Goal: Navigation & Orientation: Find specific page/section

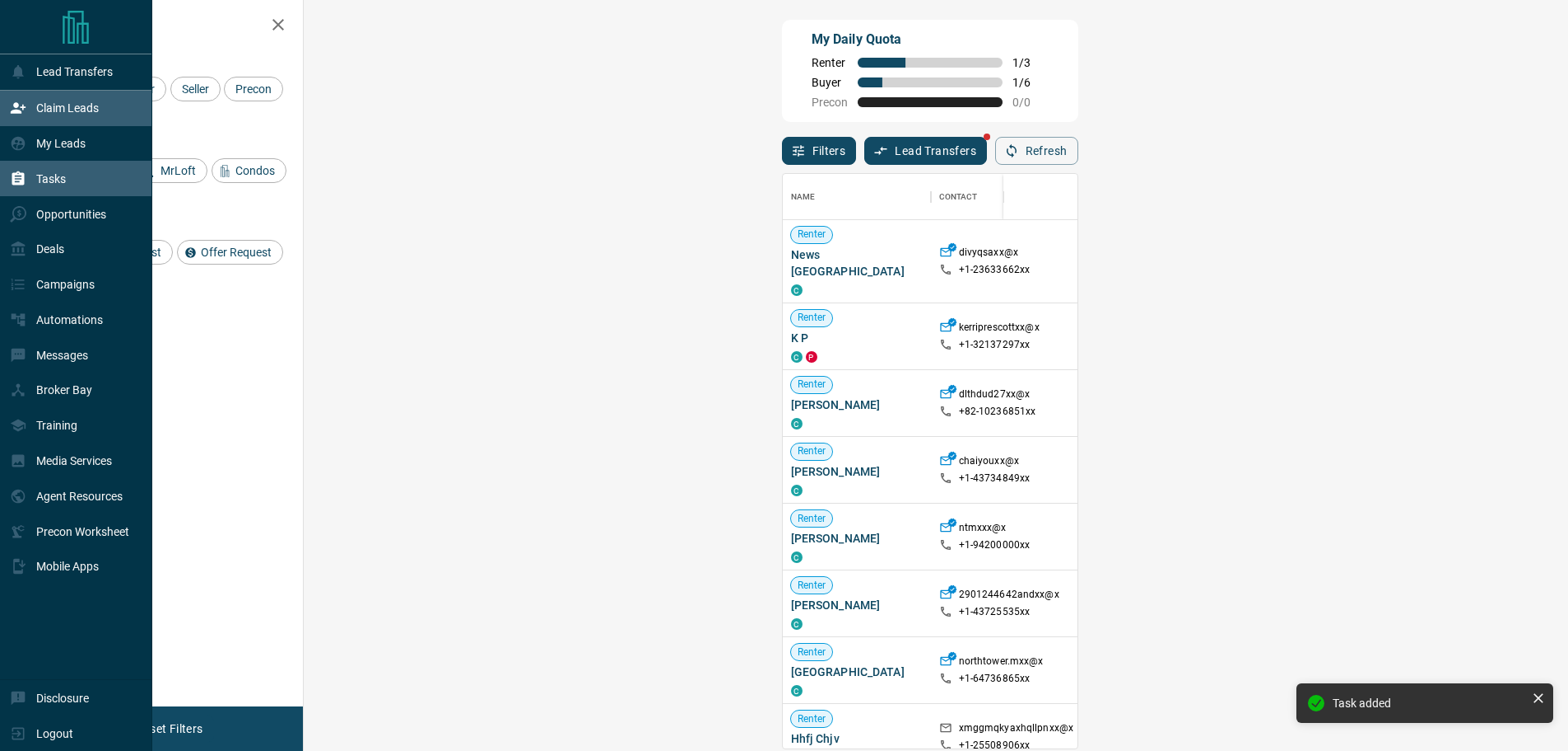
scroll to position [562, 1217]
click at [44, 200] on div "Opportunities" at bounding box center [76, 213] width 153 height 35
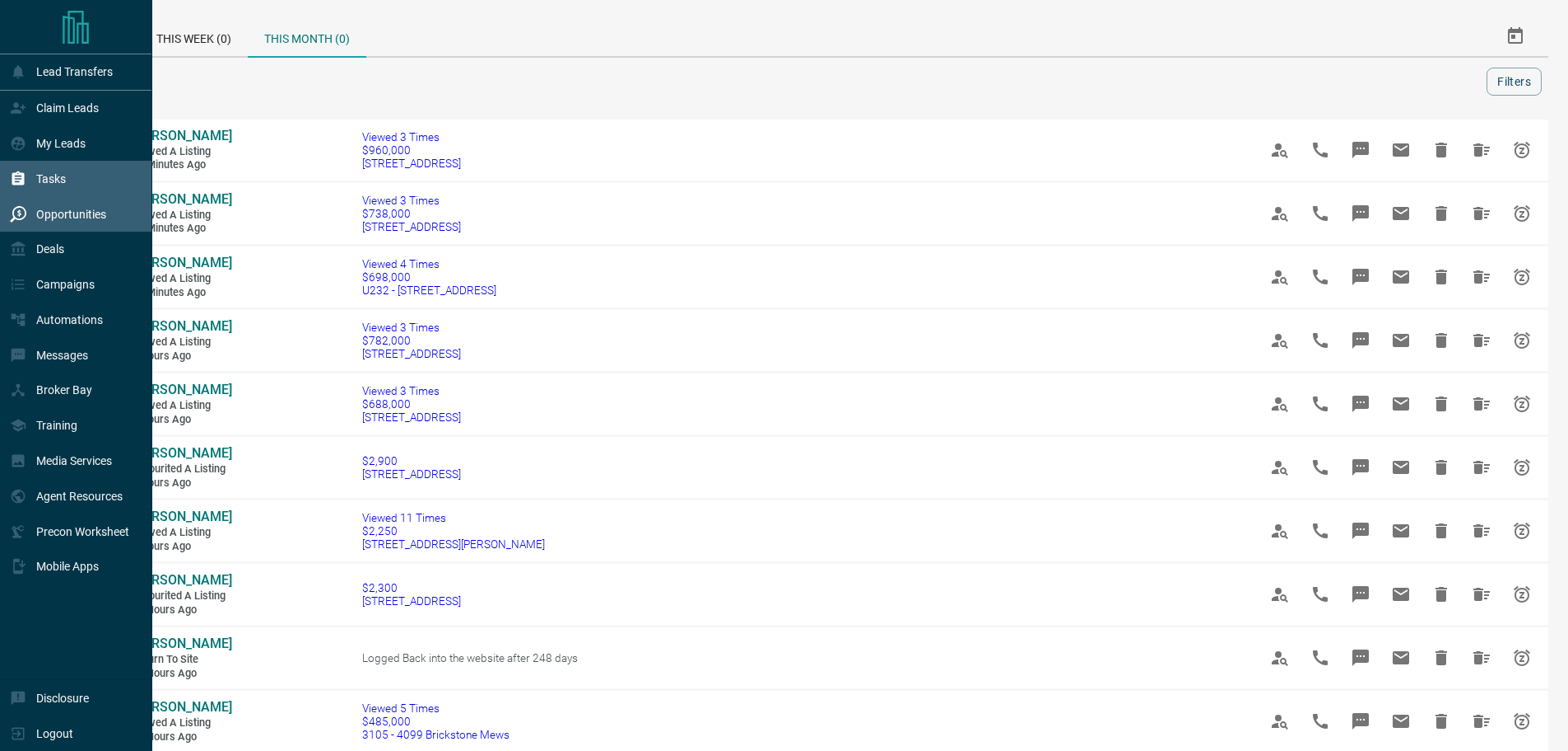
click at [21, 186] on icon at bounding box center [18, 179] width 12 height 14
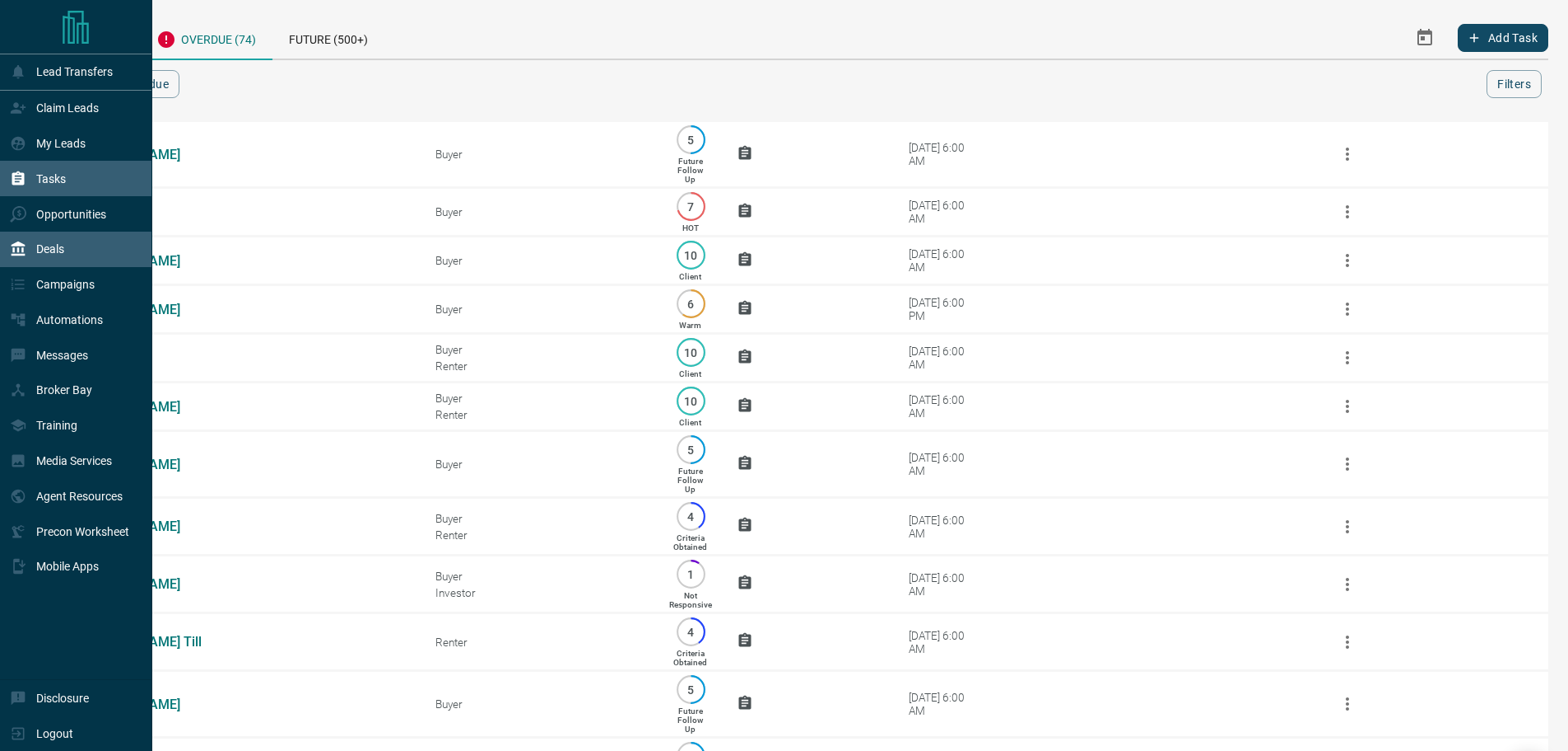
click at [26, 246] on icon at bounding box center [18, 249] width 16 height 16
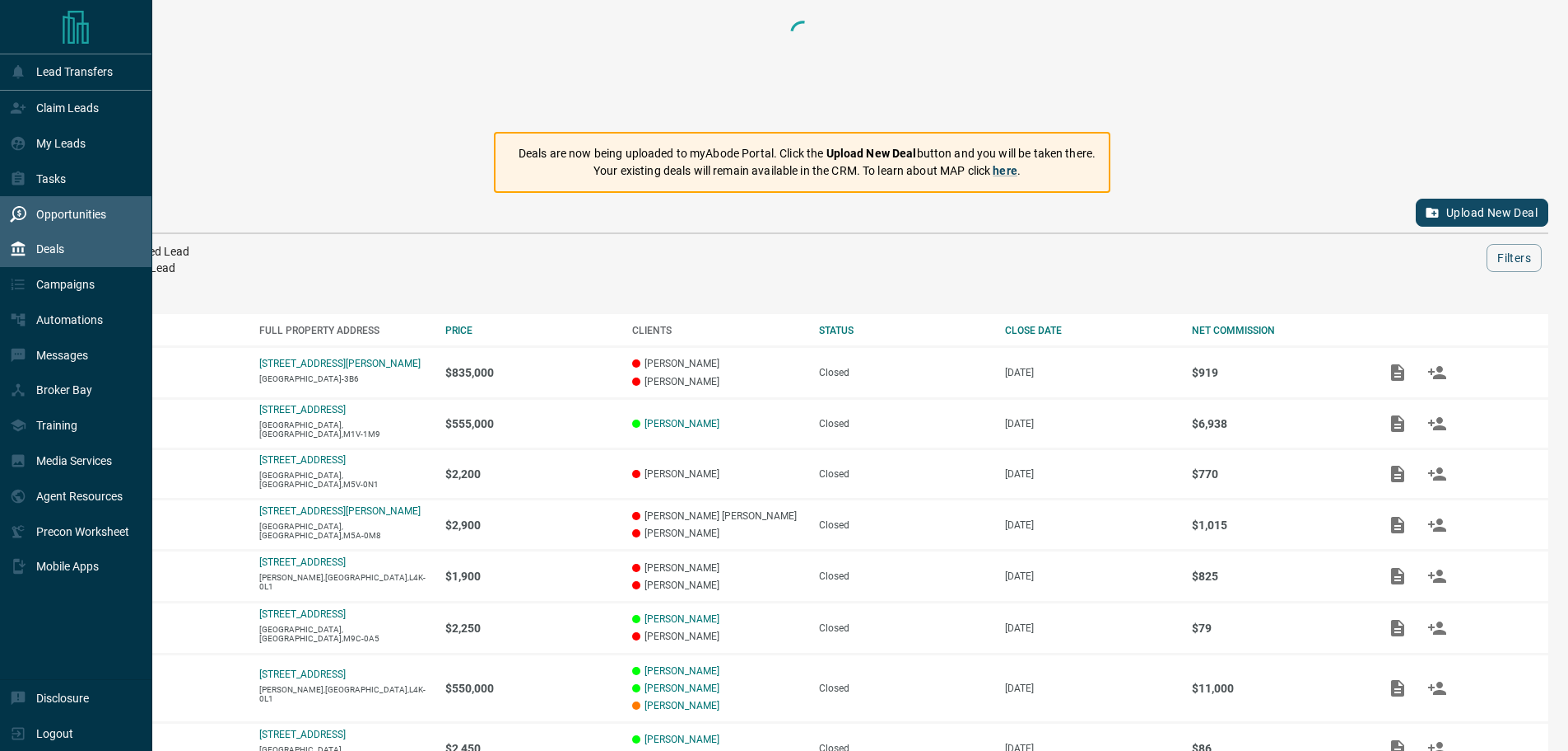
click at [26, 223] on icon at bounding box center [18, 214] width 16 height 16
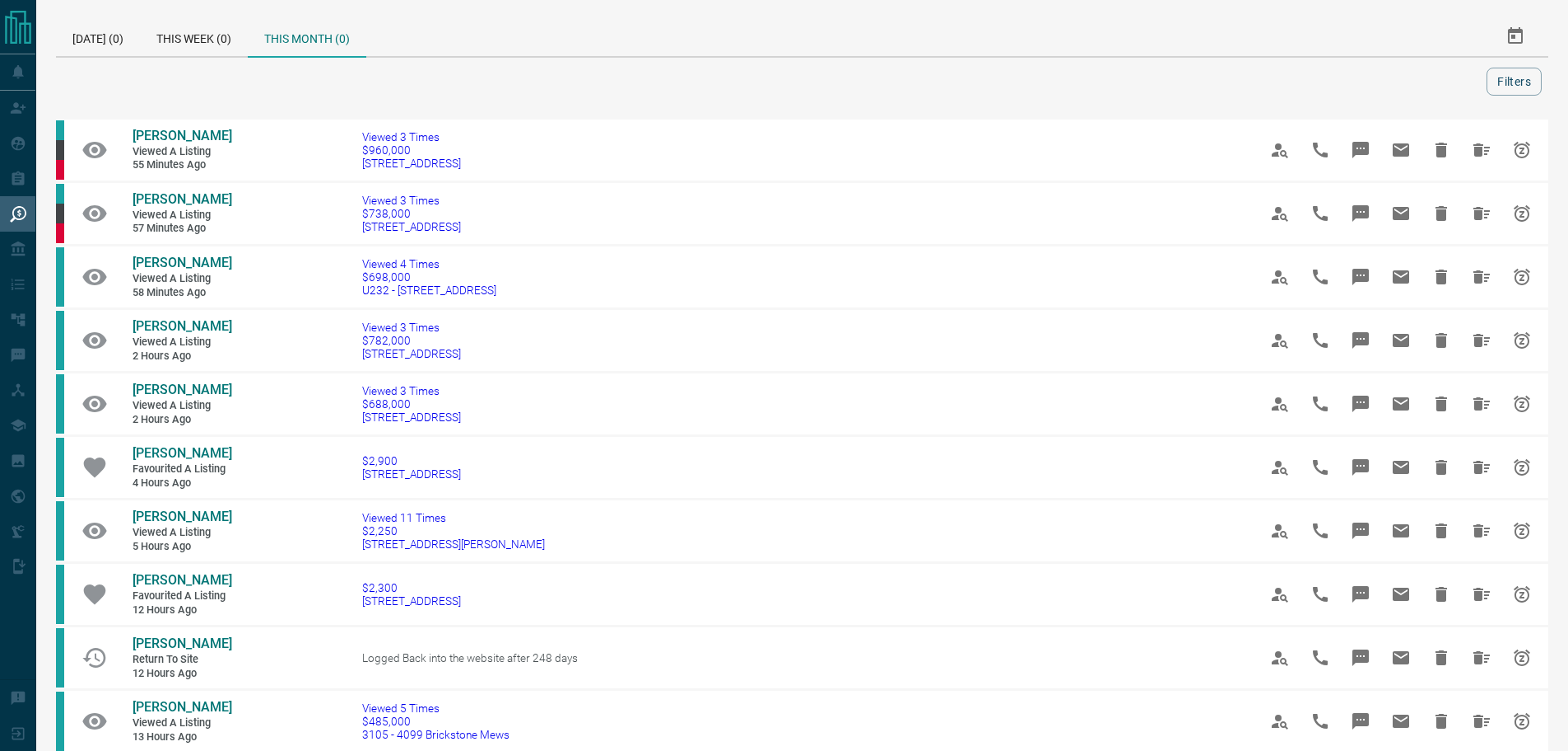
click at [353, 23] on div "This Month (0)" at bounding box center [306, 36] width 119 height 41
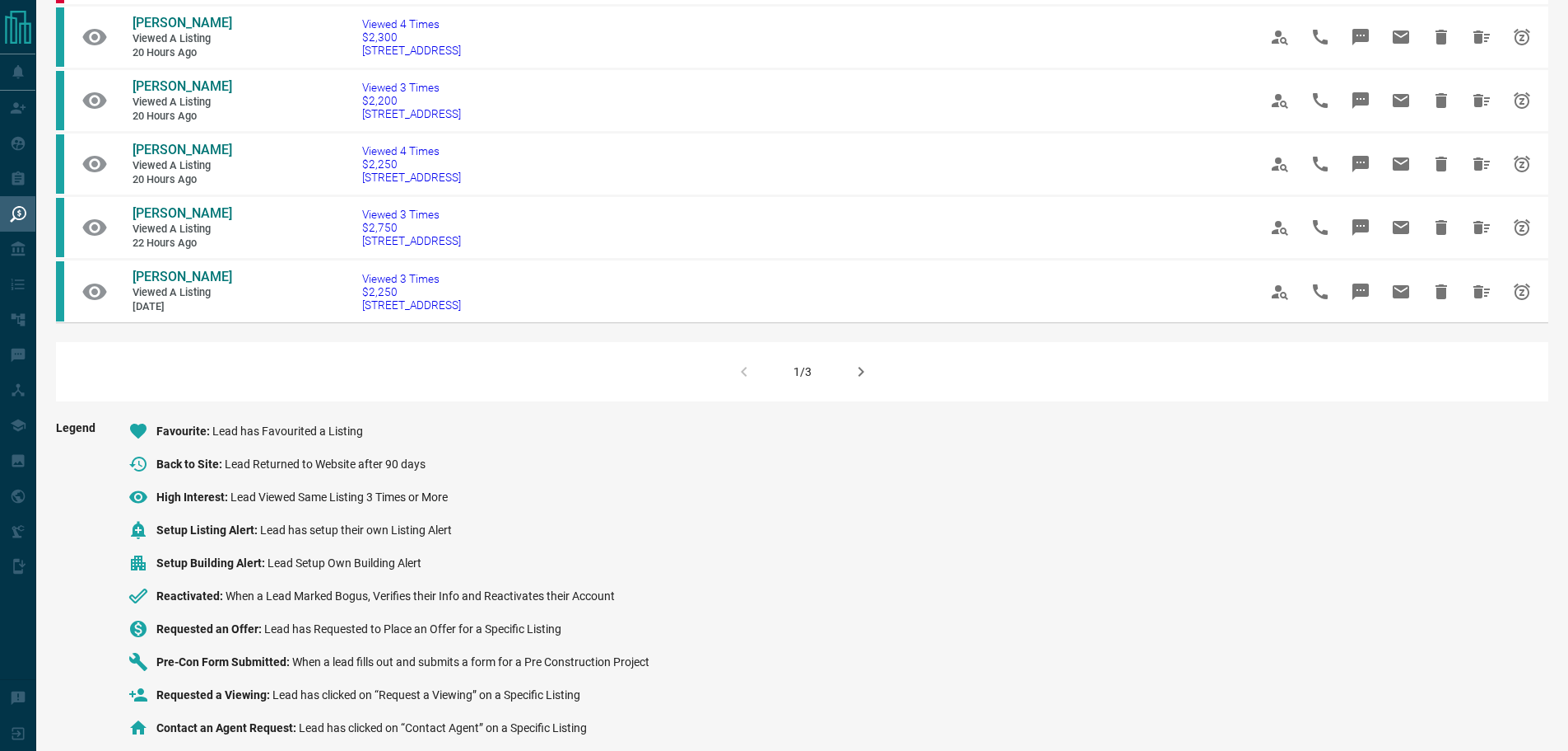
scroll to position [1131, 0]
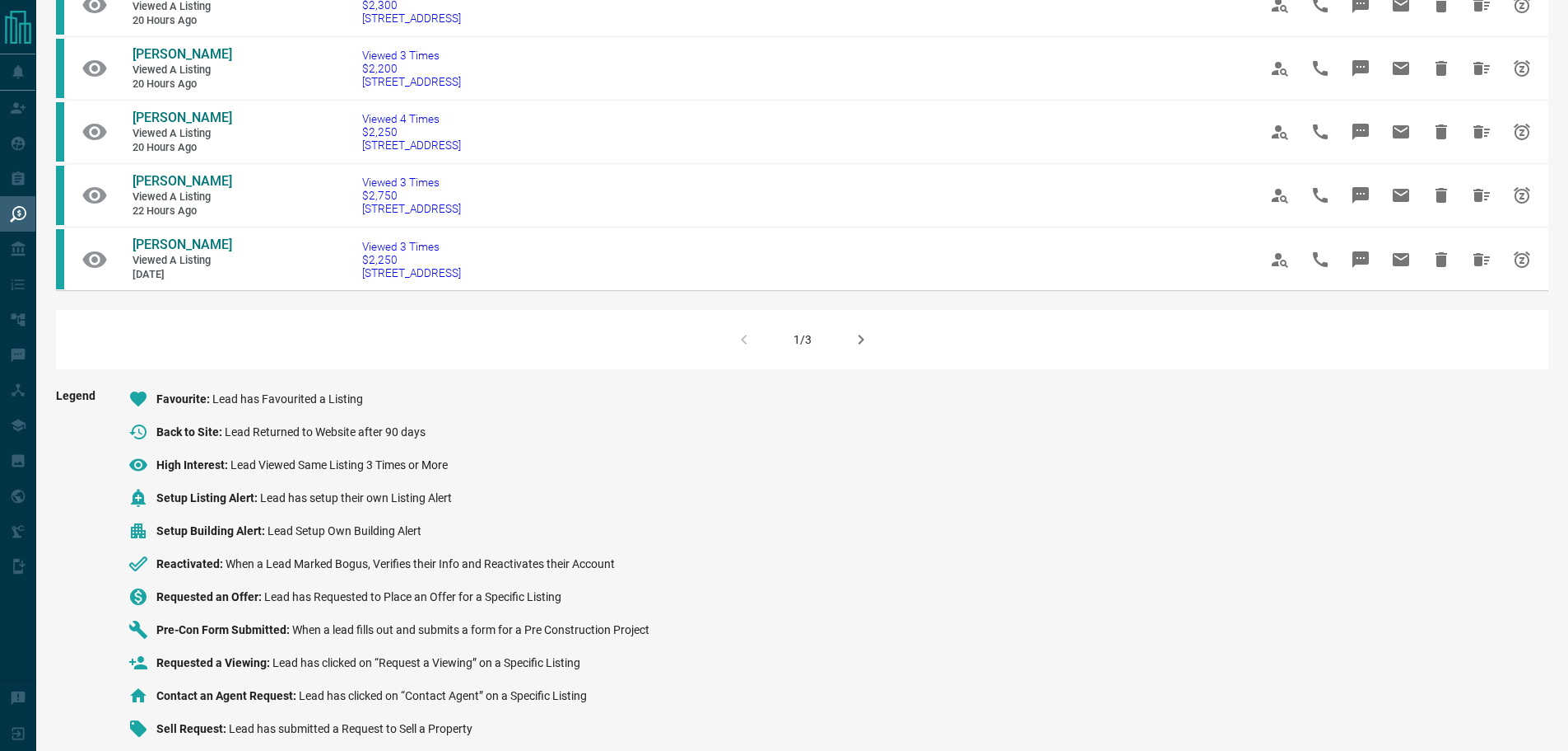
click at [882, 332] on div "1/3" at bounding box center [802, 339] width 1493 height 59
click at [860, 330] on icon "button" at bounding box center [861, 340] width 20 height 20
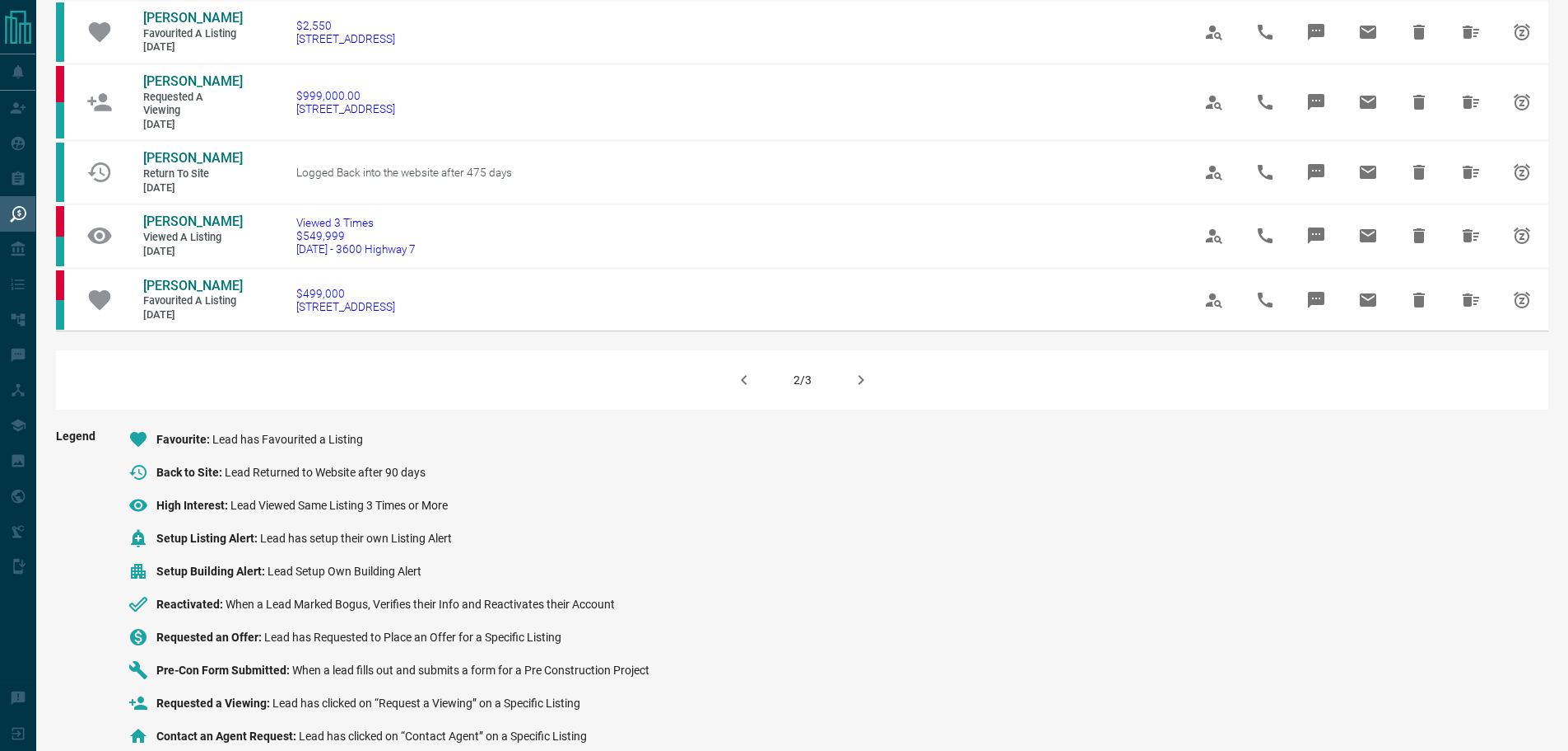
scroll to position [1161, 0]
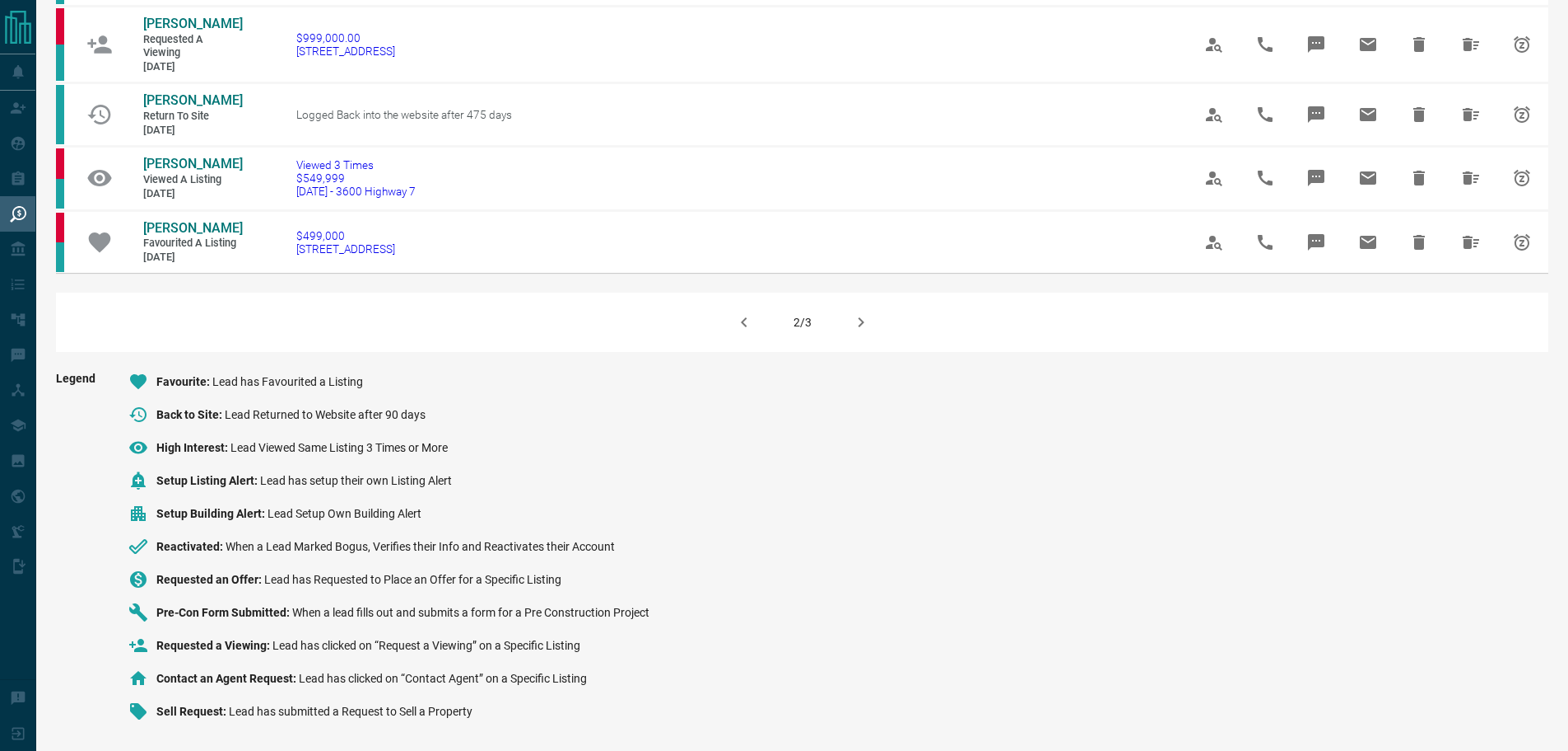
click at [843, 310] on div "2/3" at bounding box center [802, 322] width 1493 height 59
click at [856, 315] on icon "button" at bounding box center [861, 323] width 20 height 20
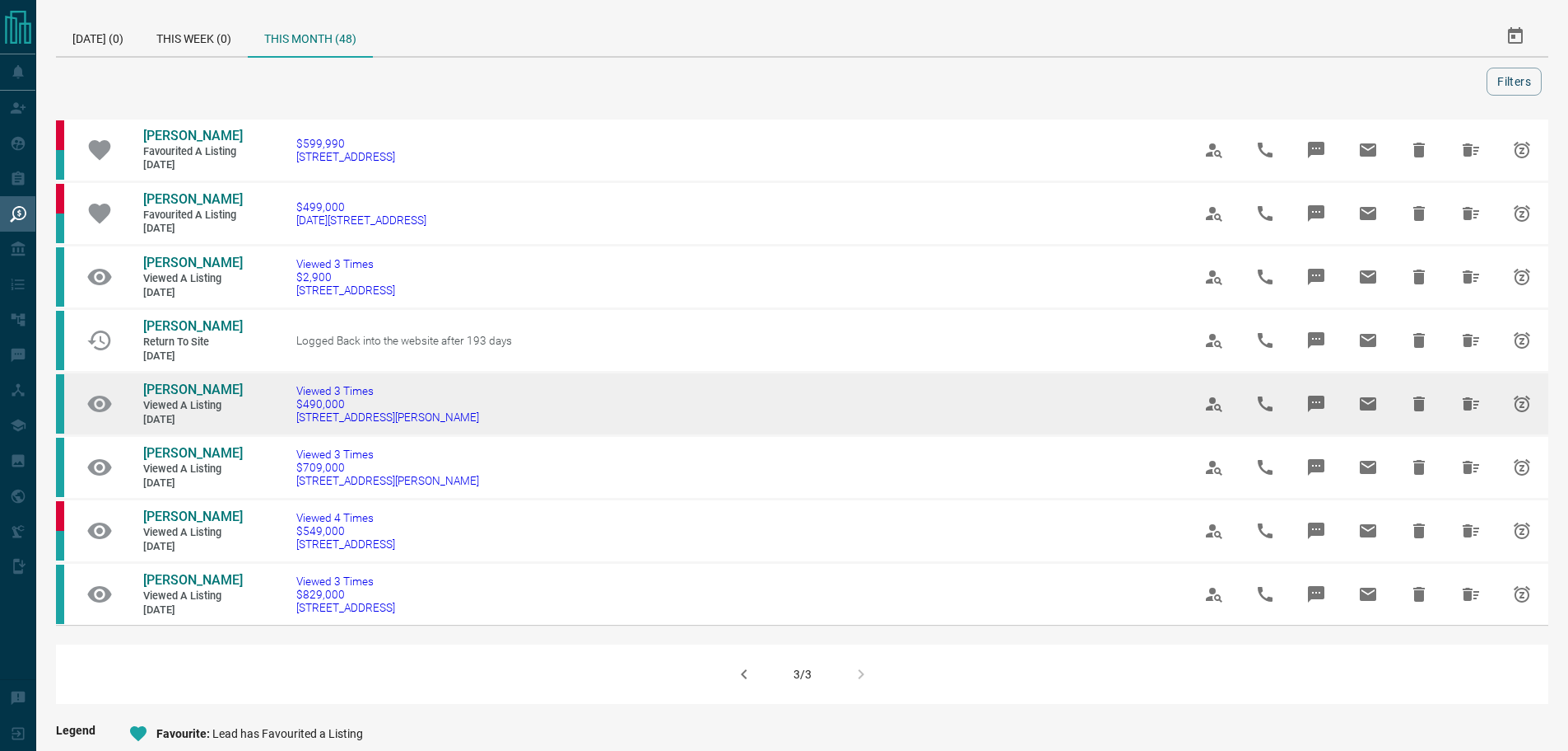
scroll to position [352, 0]
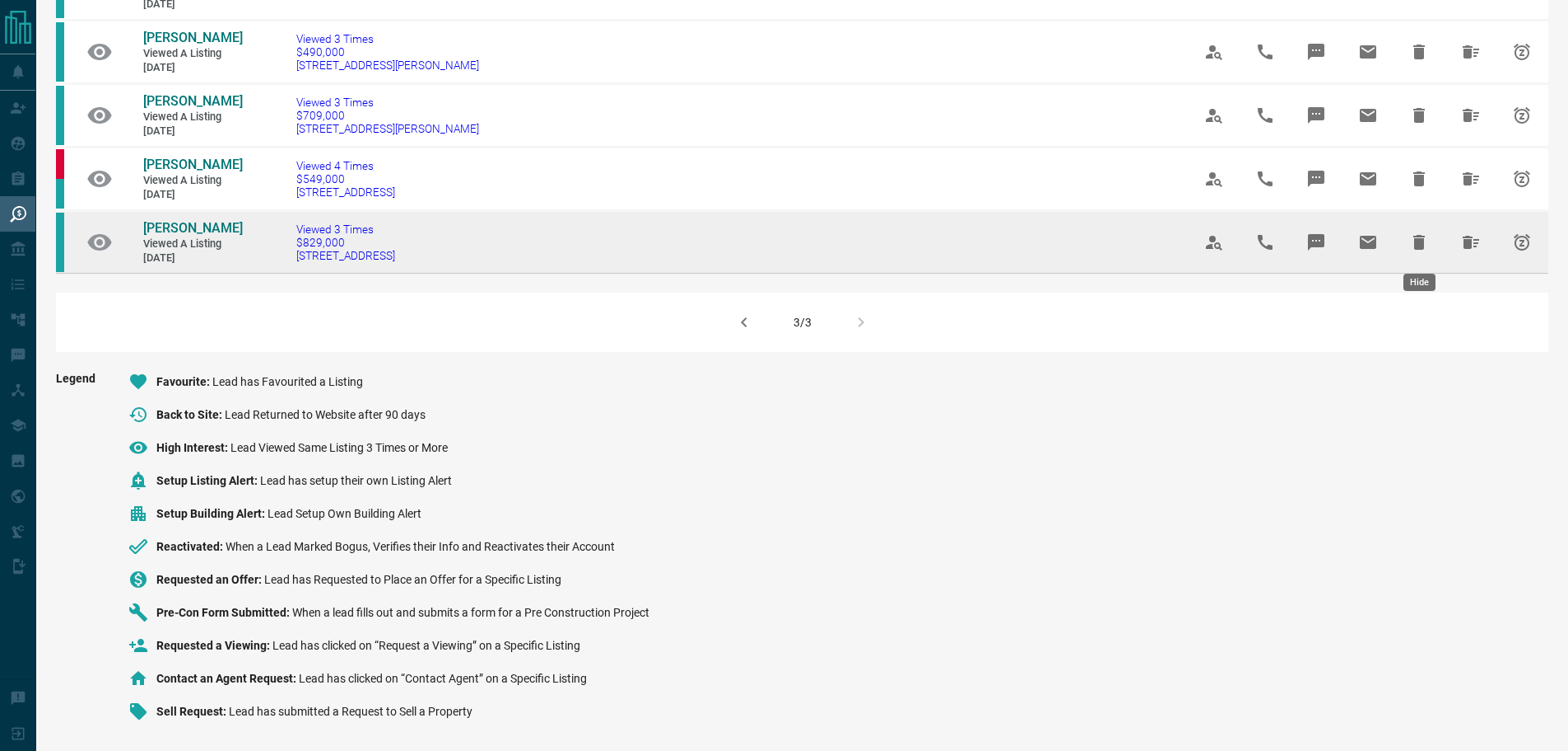
click at [1465, 241] on icon "Hide All from Antoinette Dente" at bounding box center [1471, 242] width 16 height 13
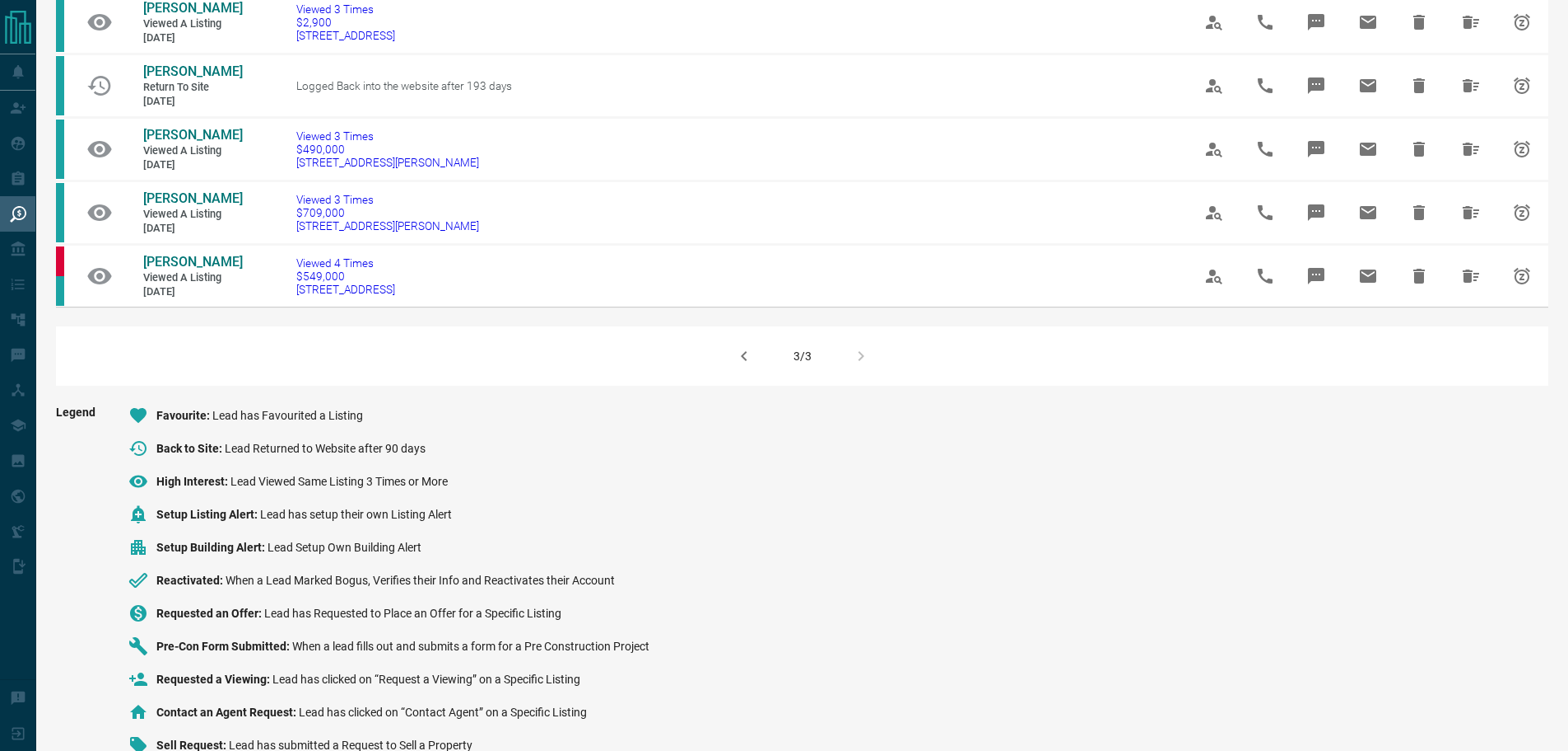
scroll to position [289, 0]
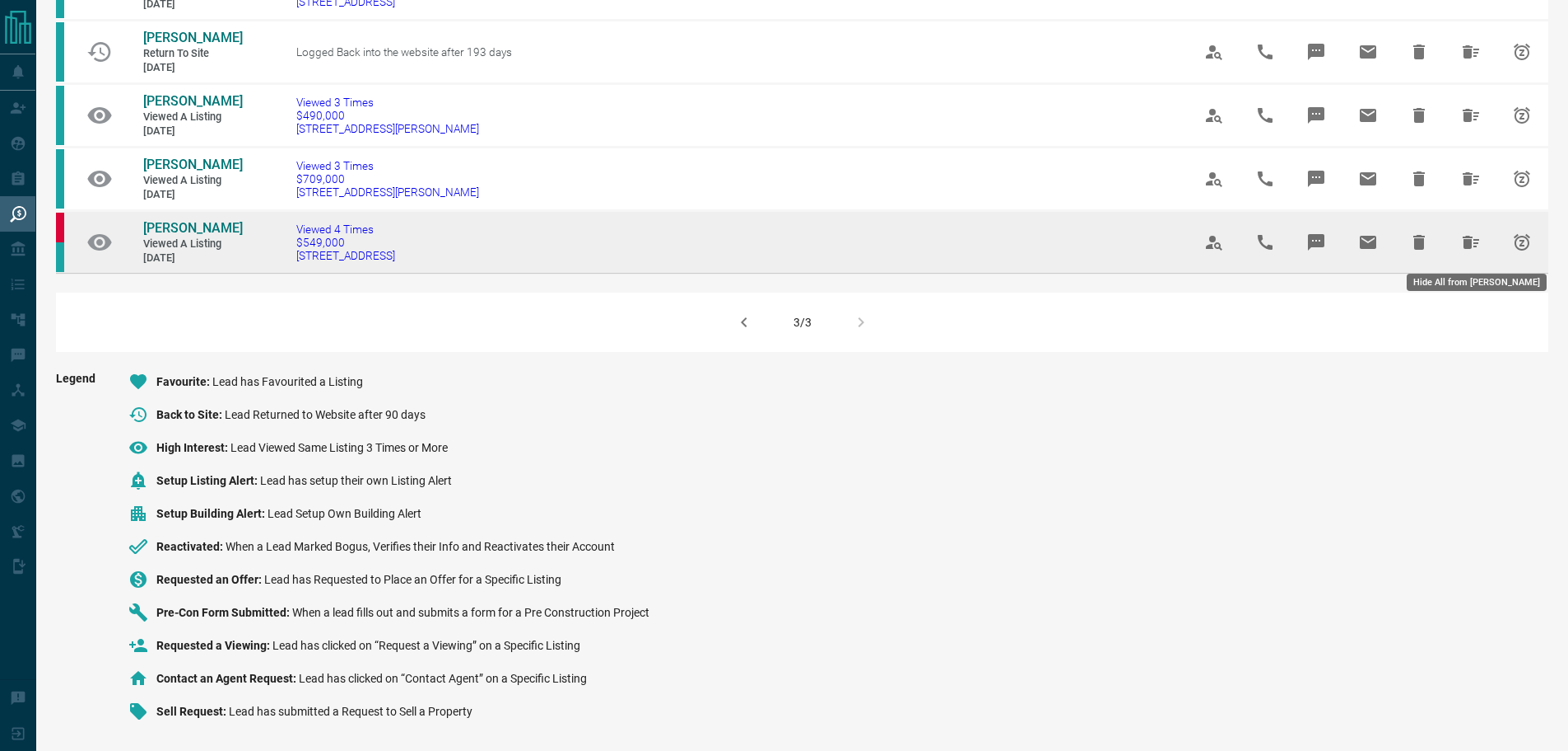
click at [1478, 239] on icon "Hide All from Mohit Agarwal" at bounding box center [1471, 243] width 20 height 20
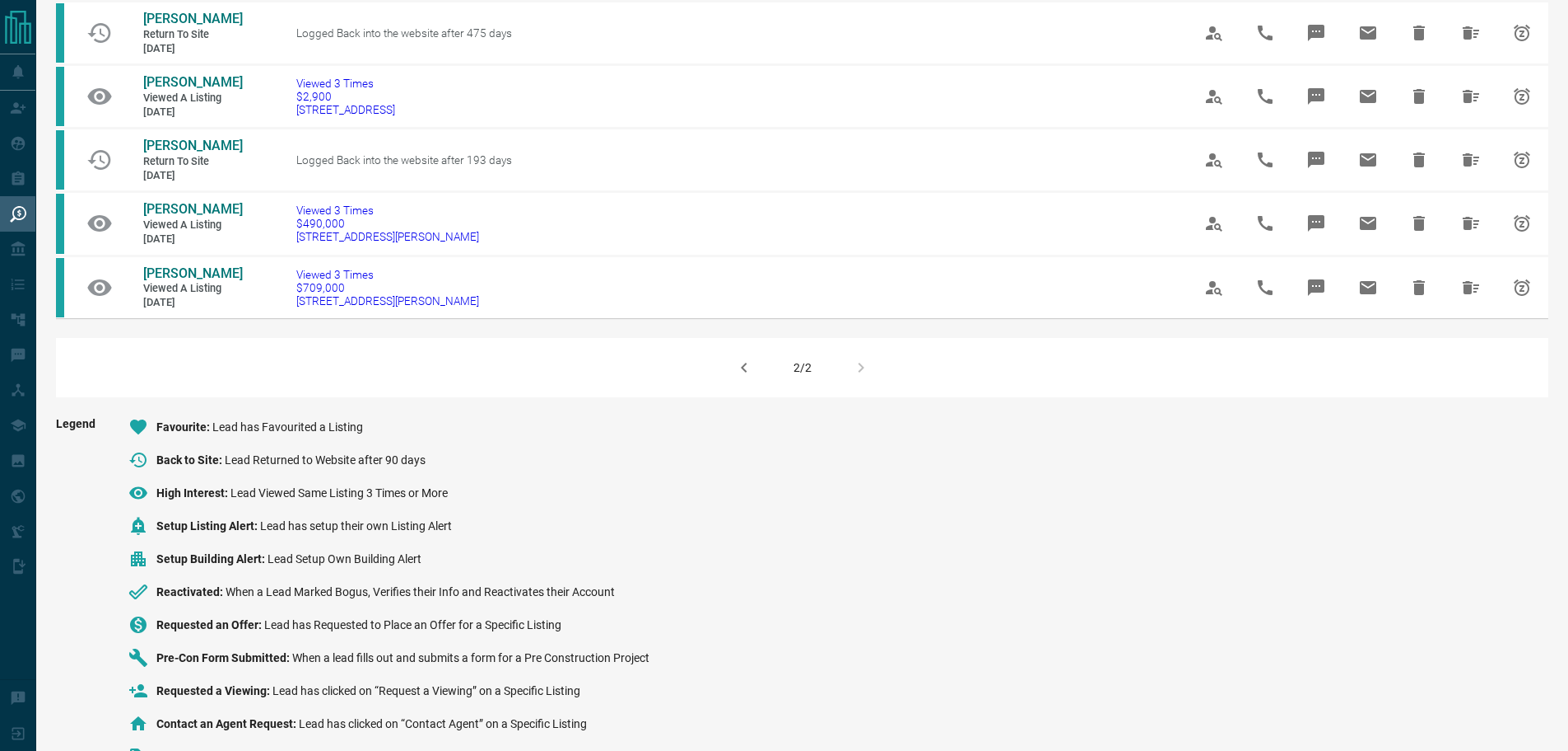
scroll to position [1161, 0]
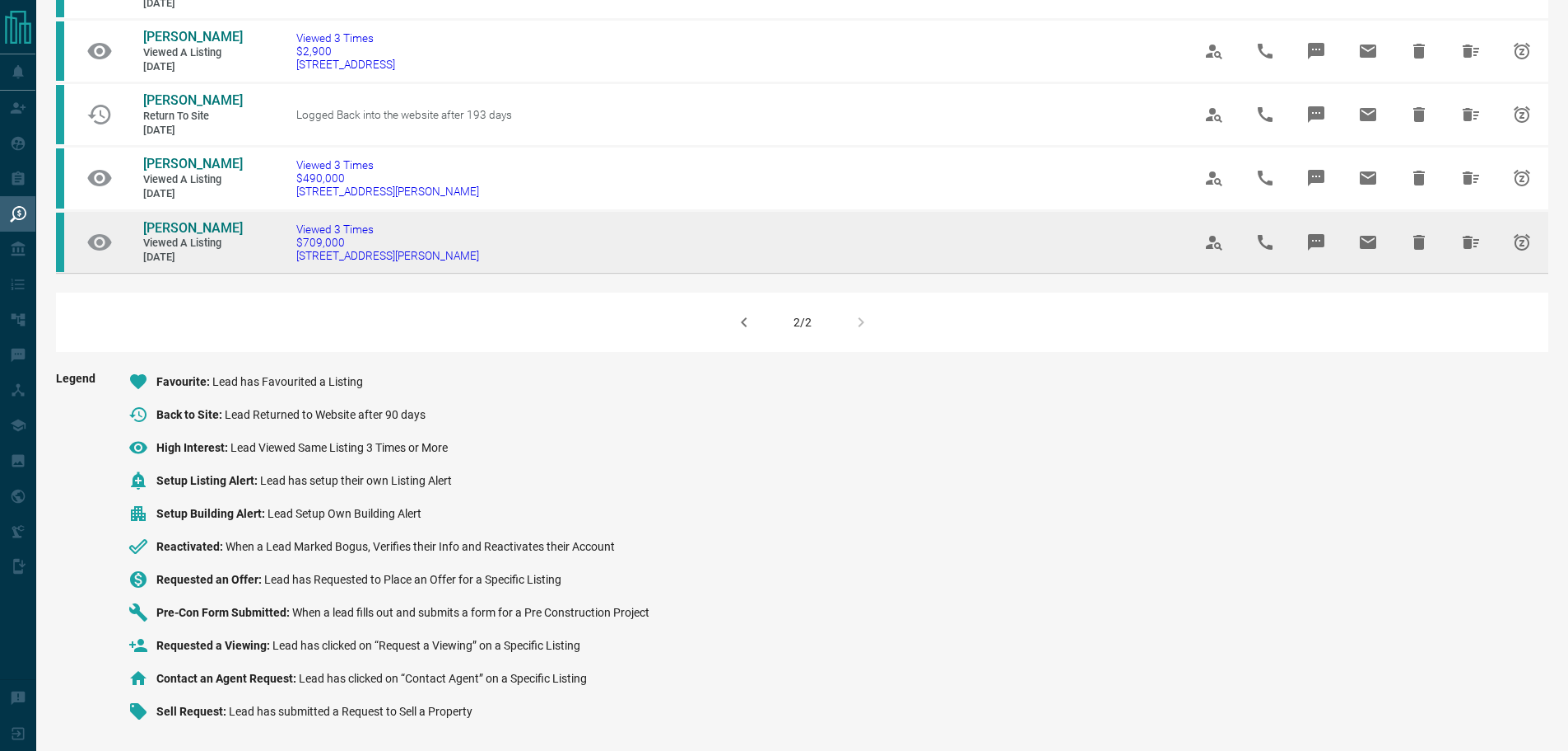
click at [1479, 251] on icon "Hide All from Gina Zapras" at bounding box center [1471, 243] width 20 height 20
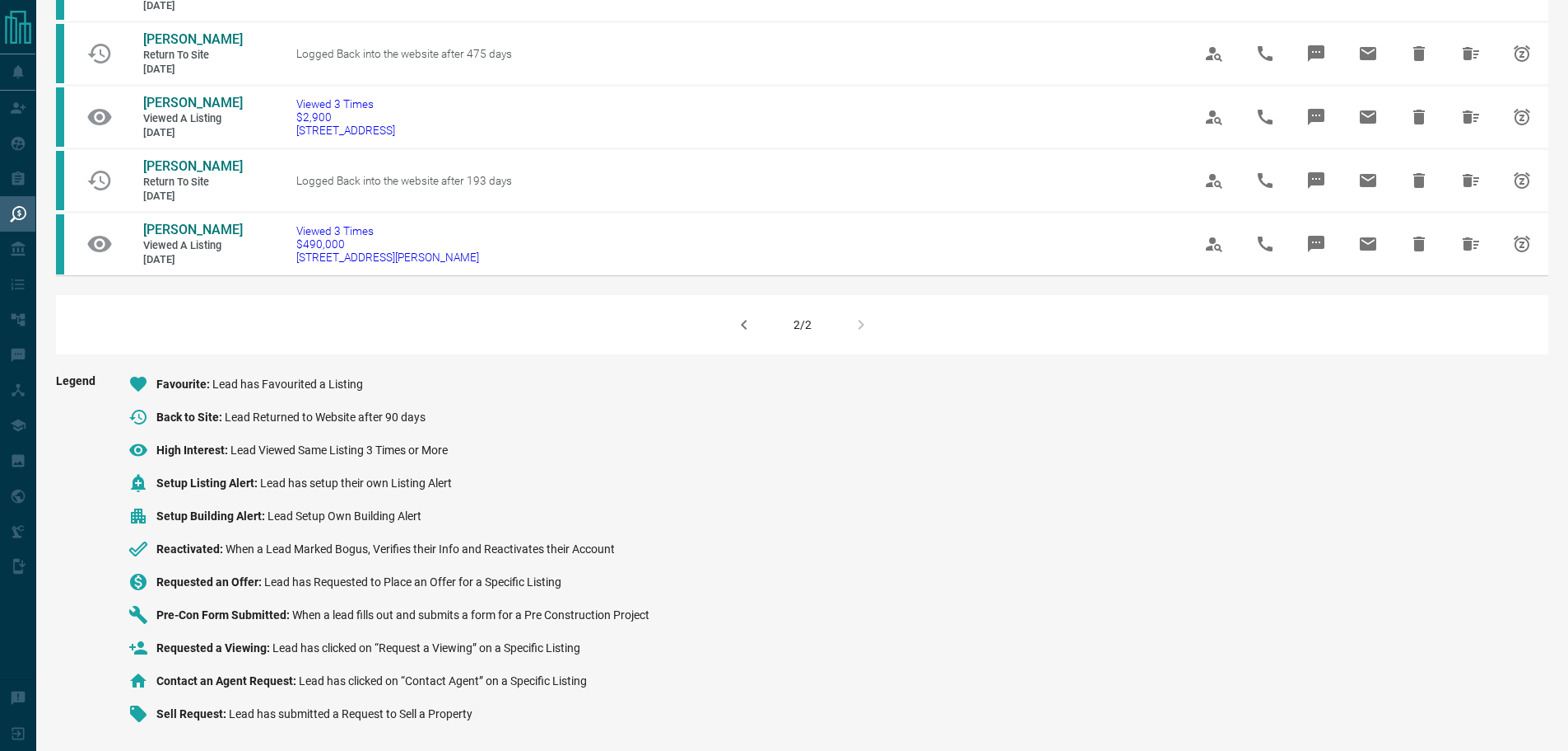
scroll to position [1099, 0]
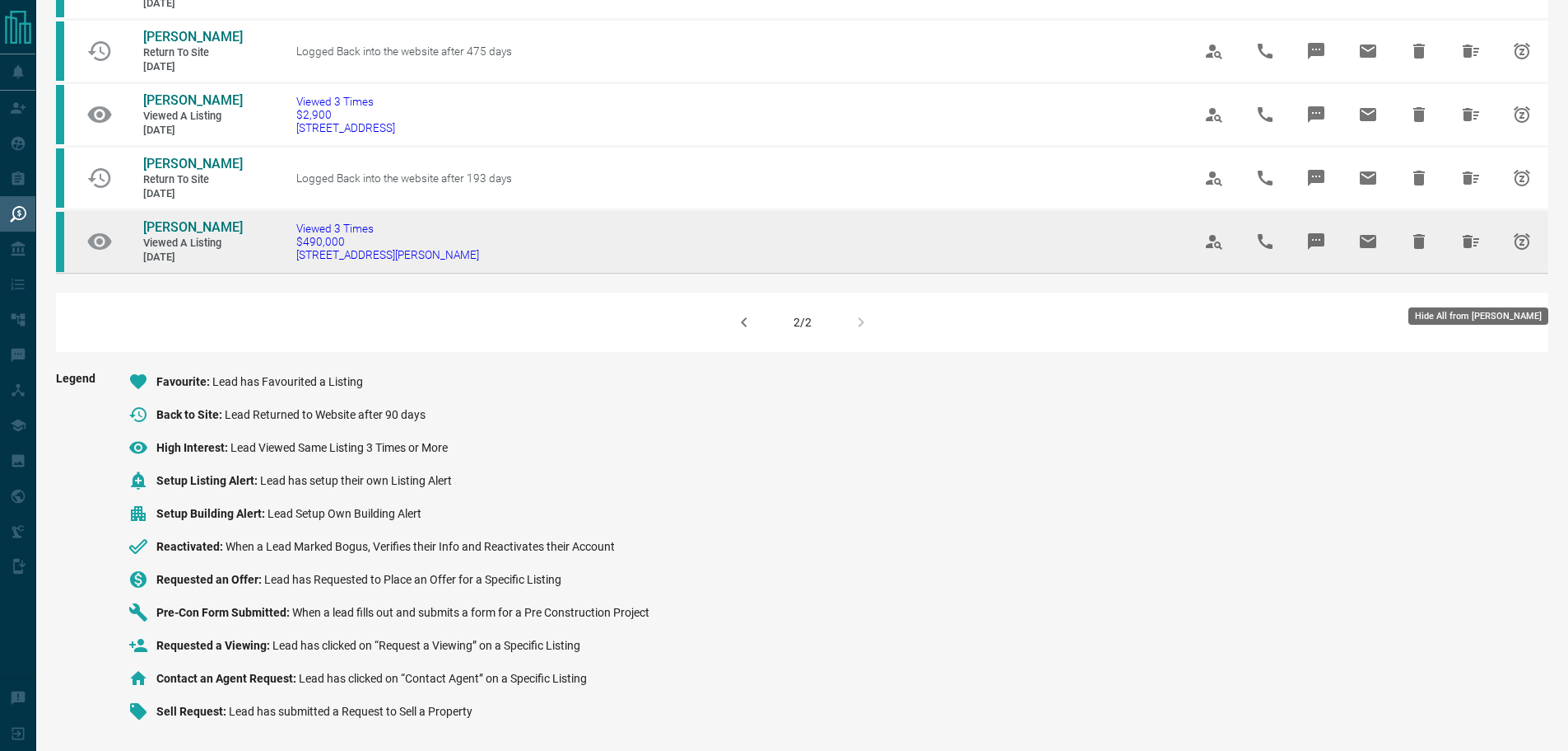
click at [1460, 242] on button "Hide All from Manish Bansal" at bounding box center [1471, 242] width 40 height 40
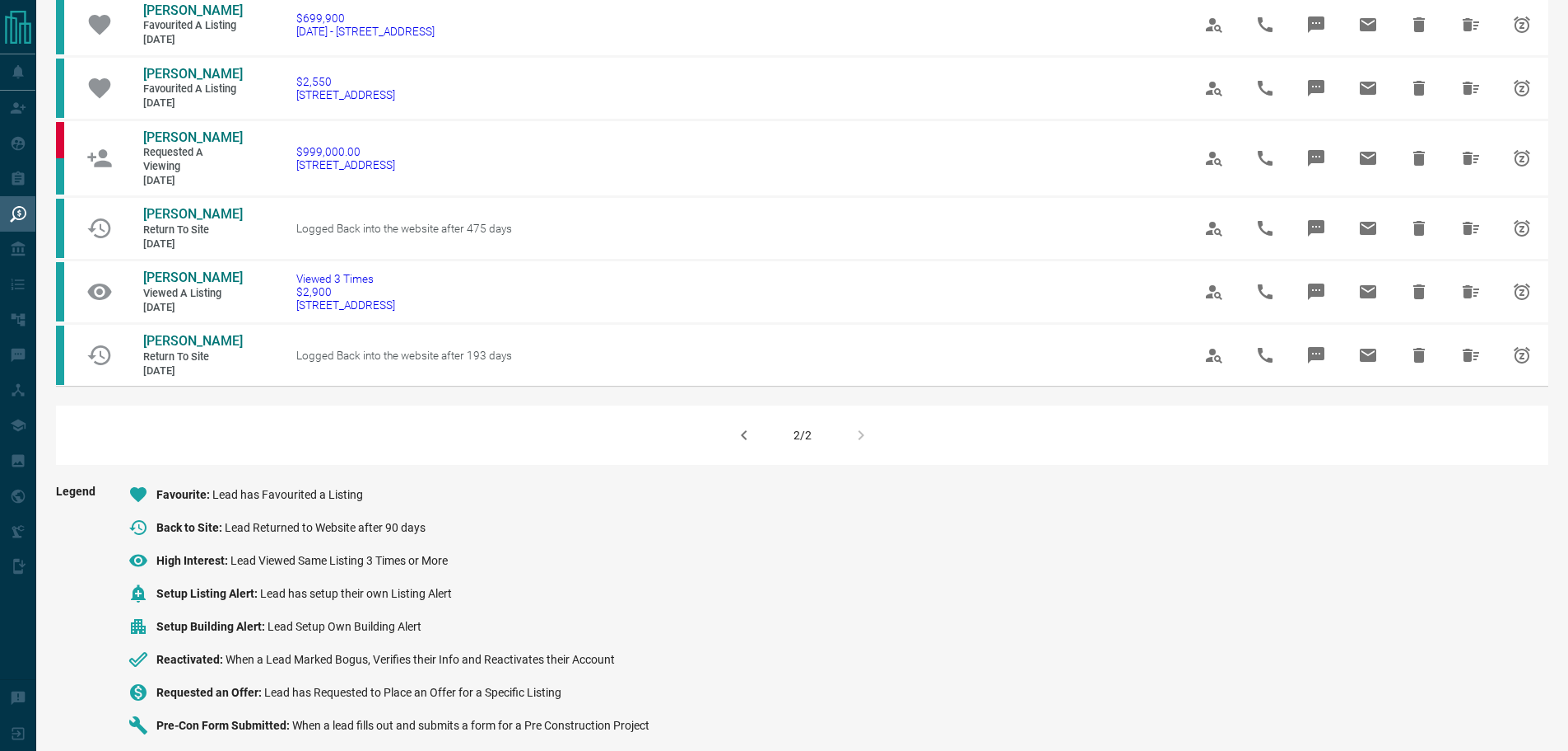
scroll to position [972, 0]
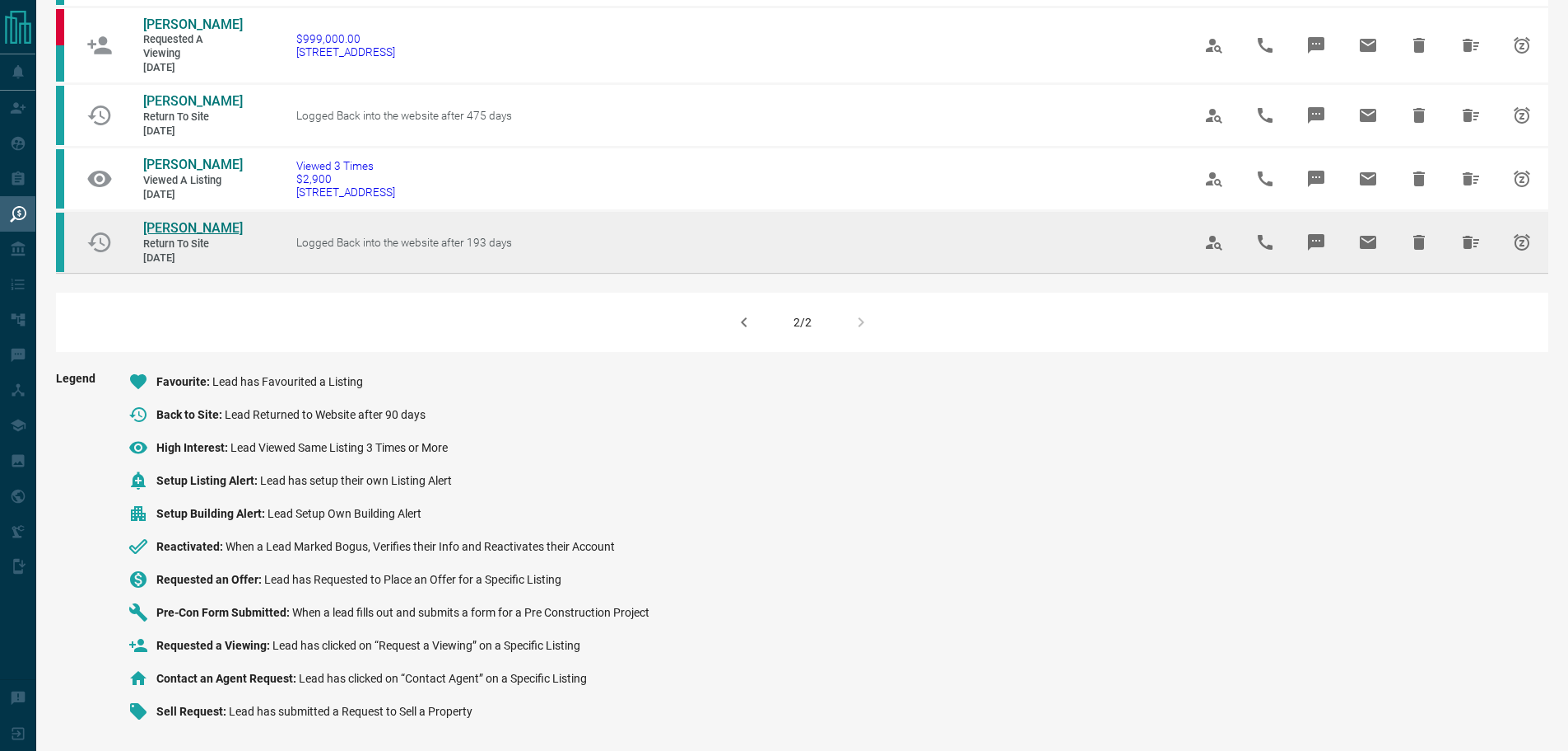
drag, startPoint x: 184, startPoint y: 236, endPoint x: 172, endPoint y: 231, distance: 13.0
click at [1489, 252] on span "Hide All from Abel Tekeste" at bounding box center [1471, 243] width 40 height 40
click at [1486, 252] on button "Hide All from Abel Tekeste" at bounding box center [1471, 243] width 40 height 40
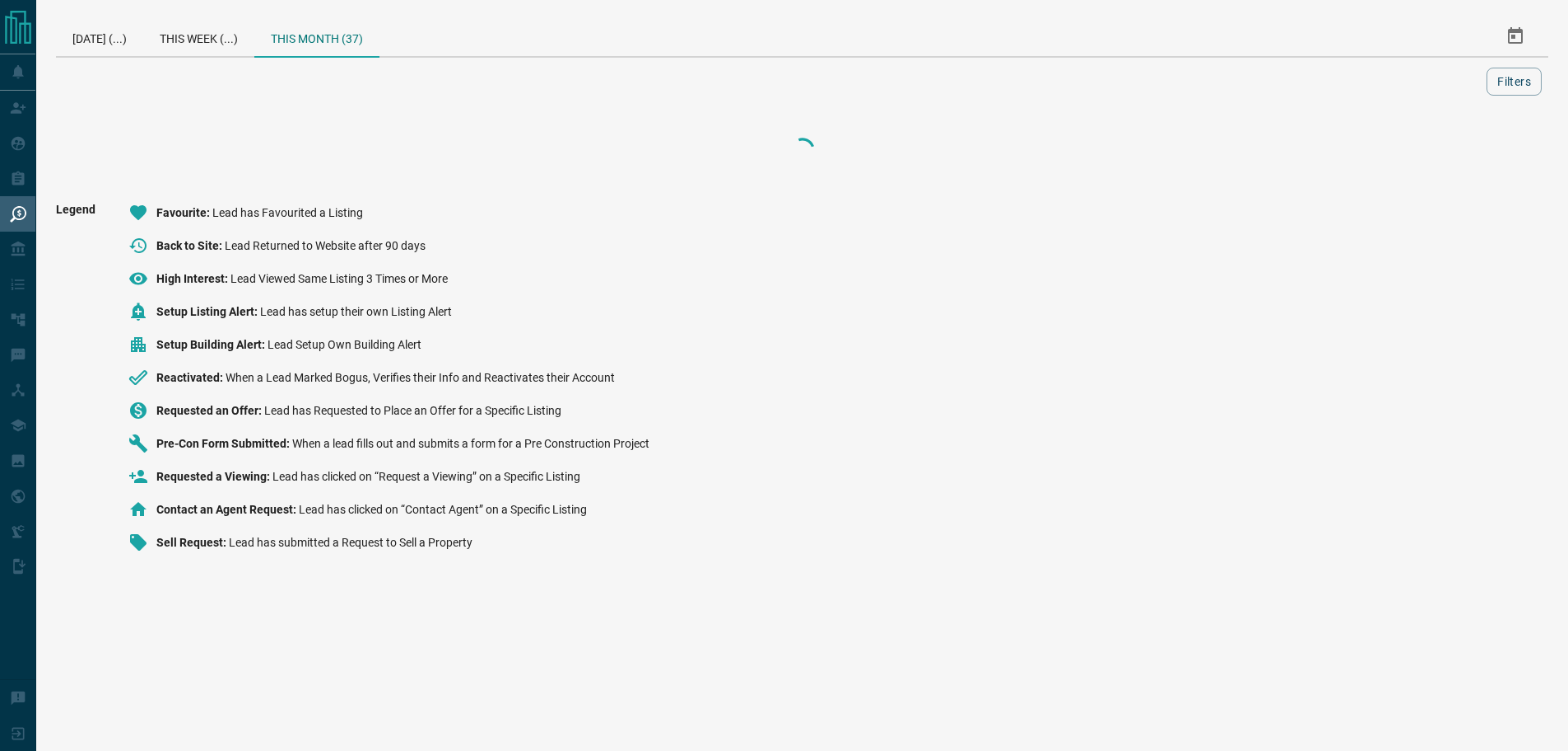
scroll to position [0, 0]
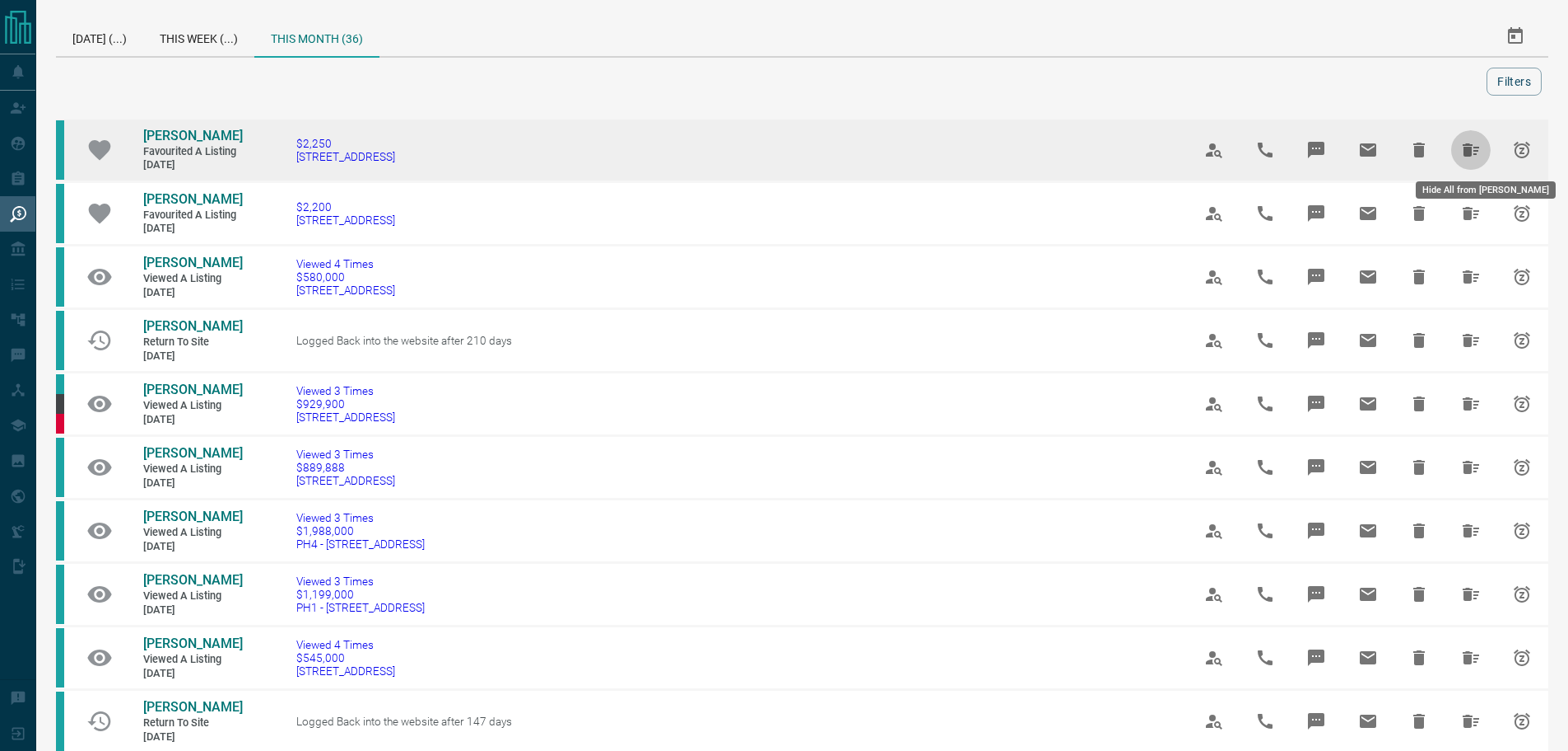
click at [1474, 157] on icon "Hide All from Nick Rocha" at bounding box center [1471, 150] width 20 height 20
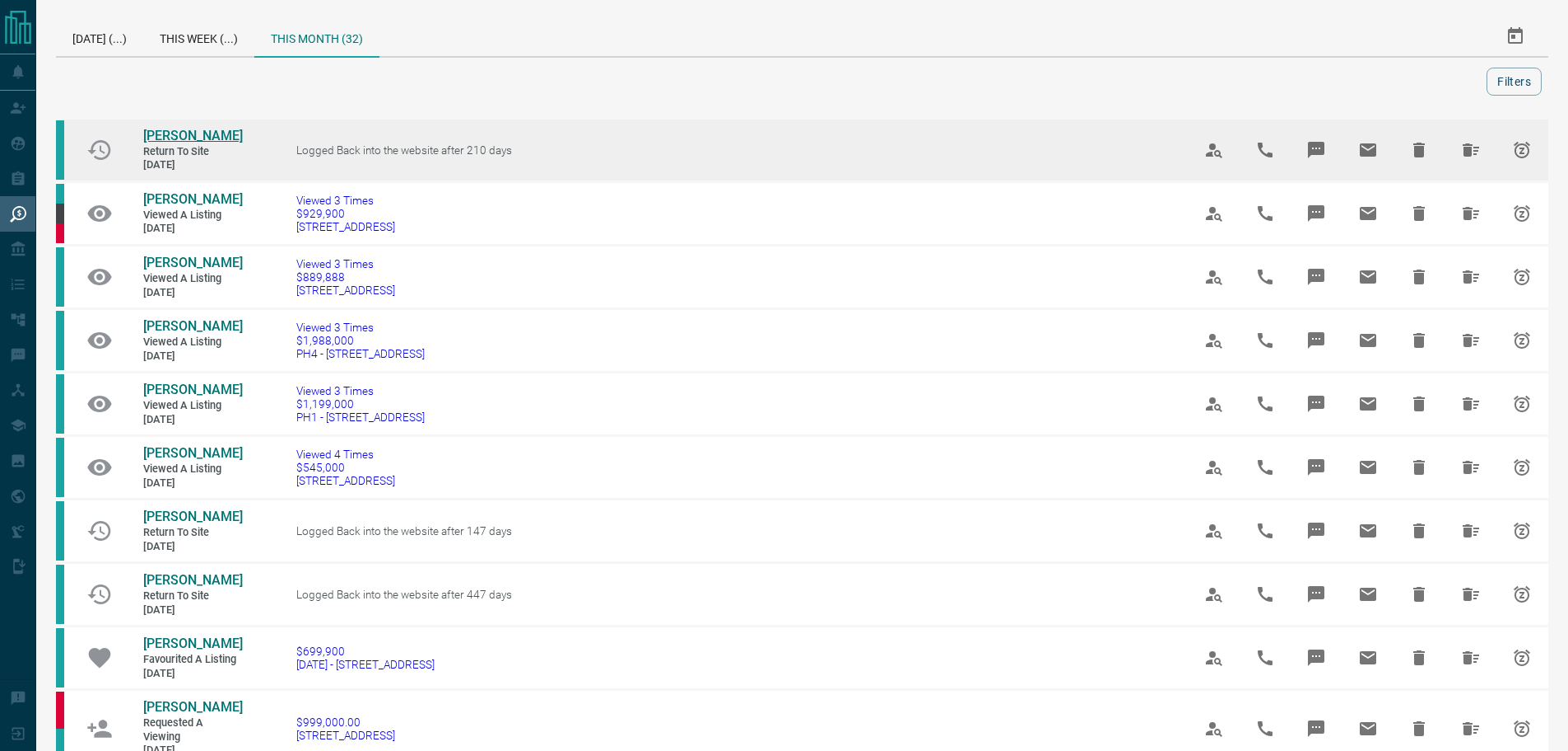
drag, startPoint x: 167, startPoint y: 130, endPoint x: 159, endPoint y: 134, distance: 8.9
click at [1474, 160] on icon "Hide All from Cass R" at bounding box center [1471, 150] width 20 height 20
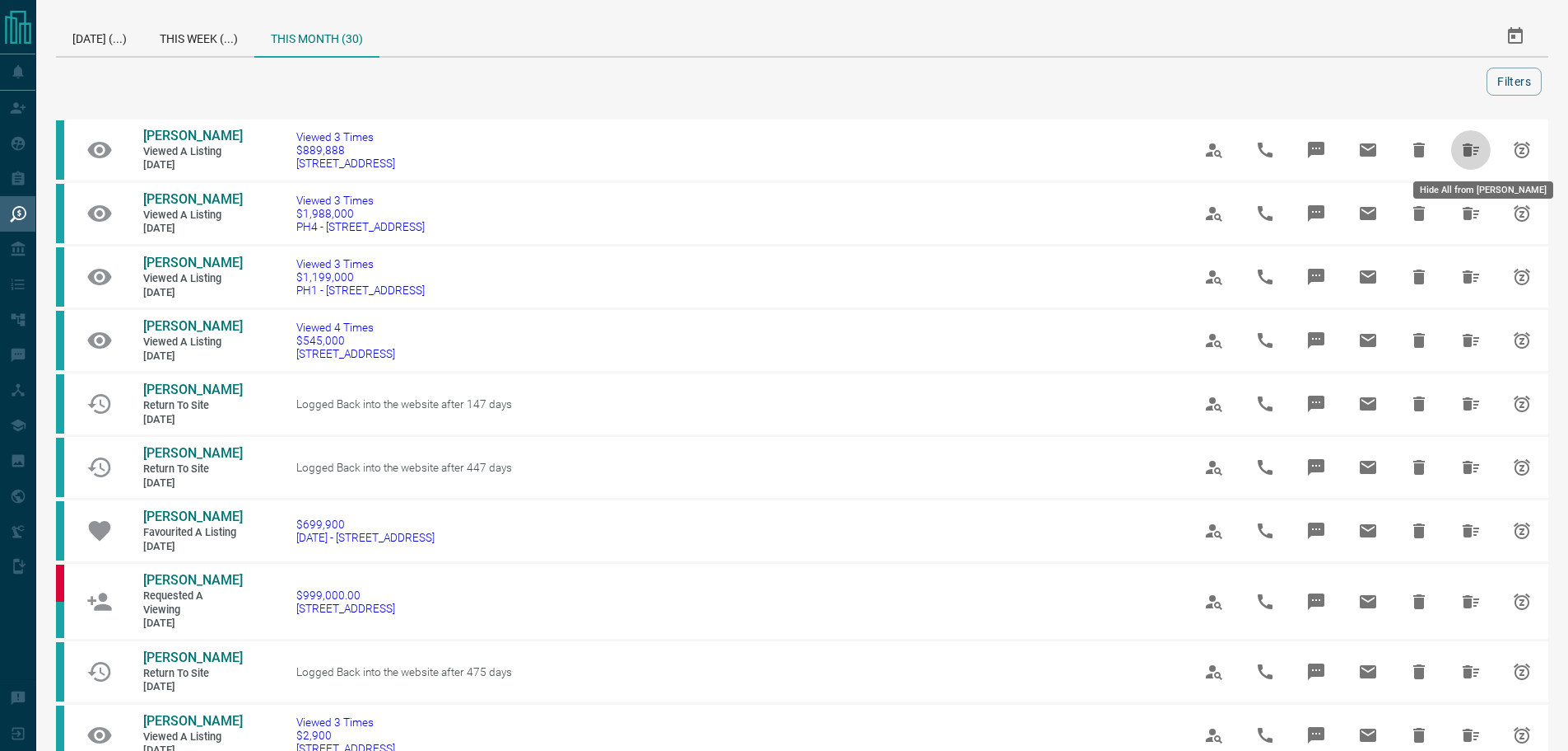
click at [1472, 160] on icon "Hide All from Danny Ray D" at bounding box center [1471, 150] width 20 height 20
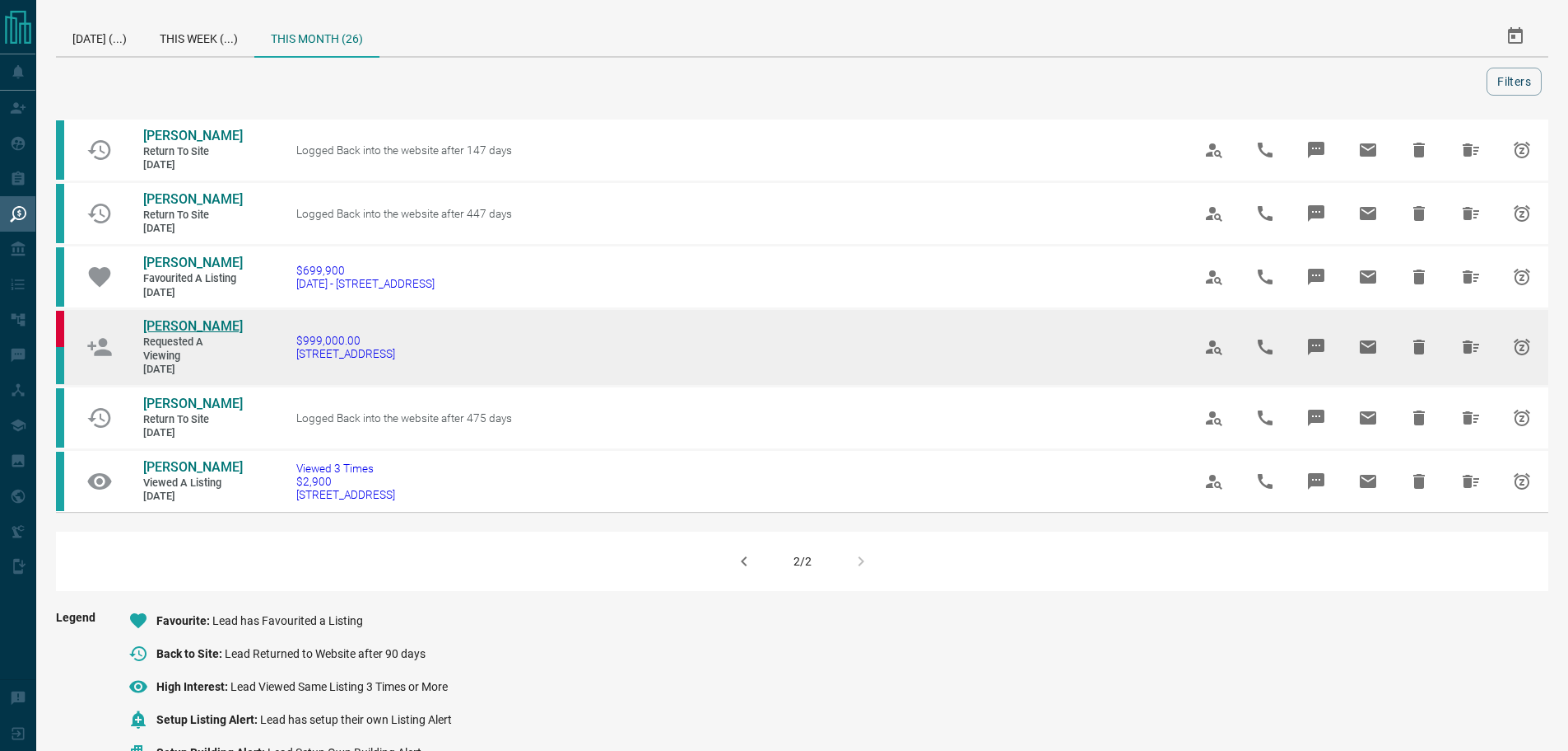
click at [177, 323] on span "[PERSON_NAME]" at bounding box center [194, 326] width 100 height 16
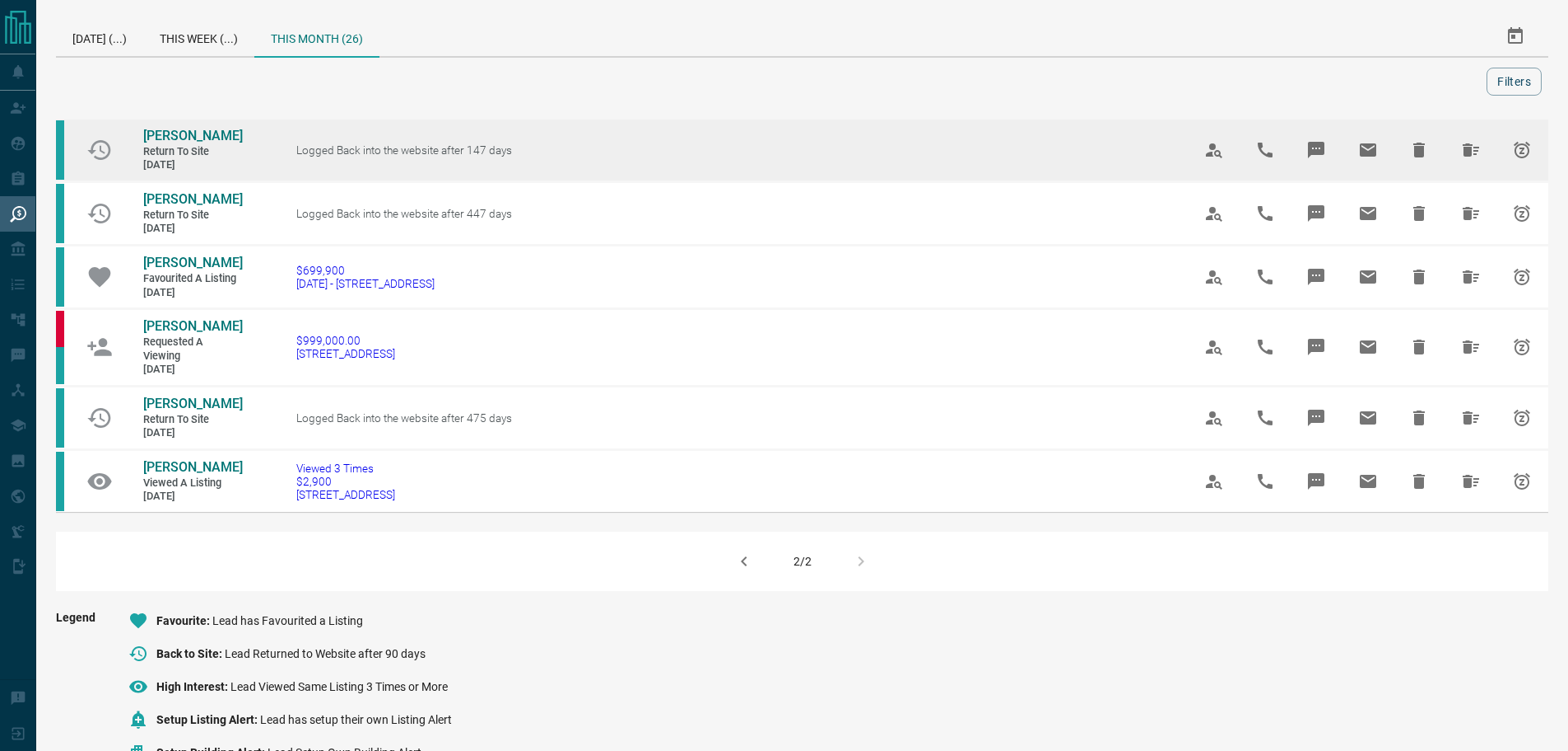
click at [1467, 144] on icon "Hide All from Waleed Khan" at bounding box center [1471, 150] width 20 height 20
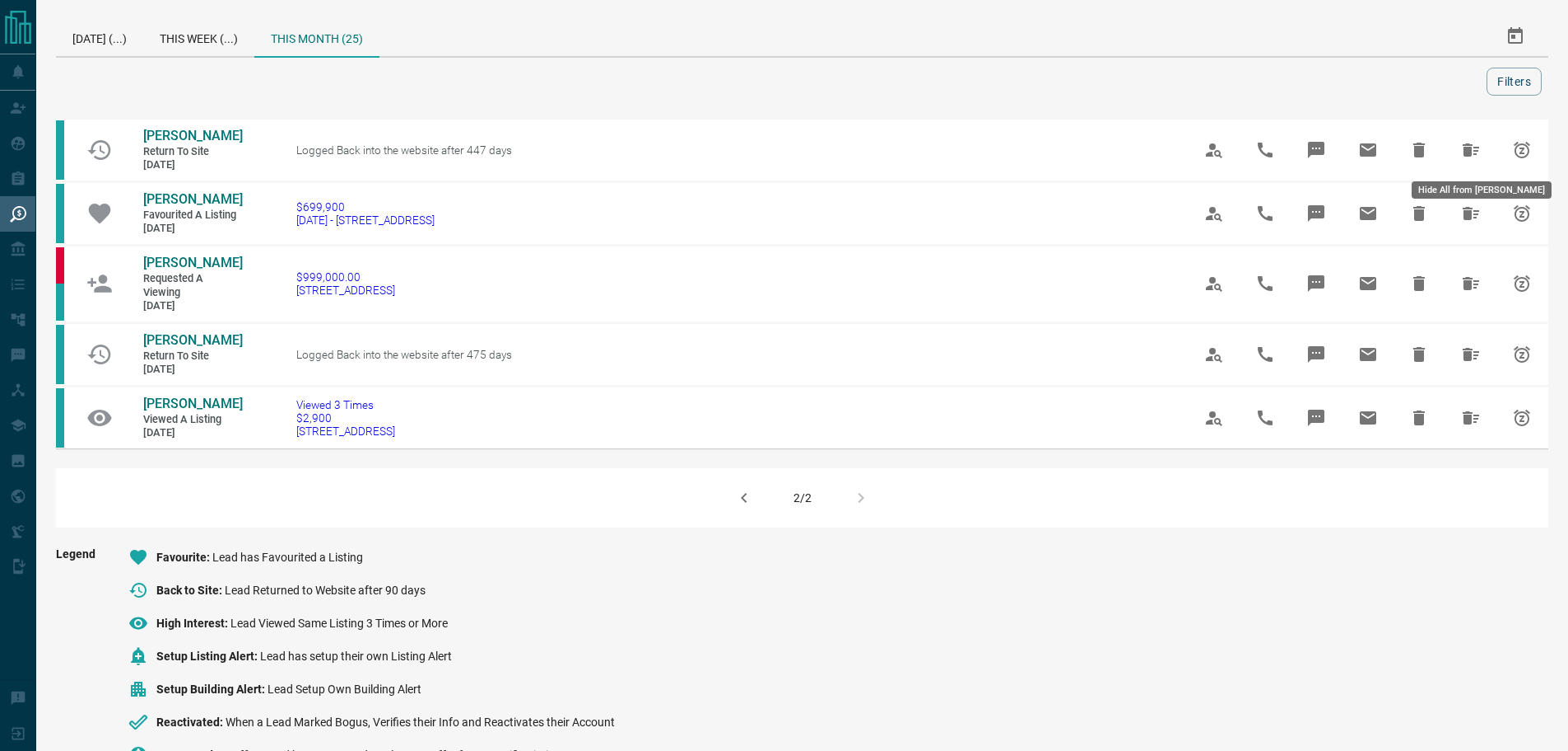
click at [1467, 148] on icon "Hide All from Carla Herbert" at bounding box center [1471, 150] width 20 height 20
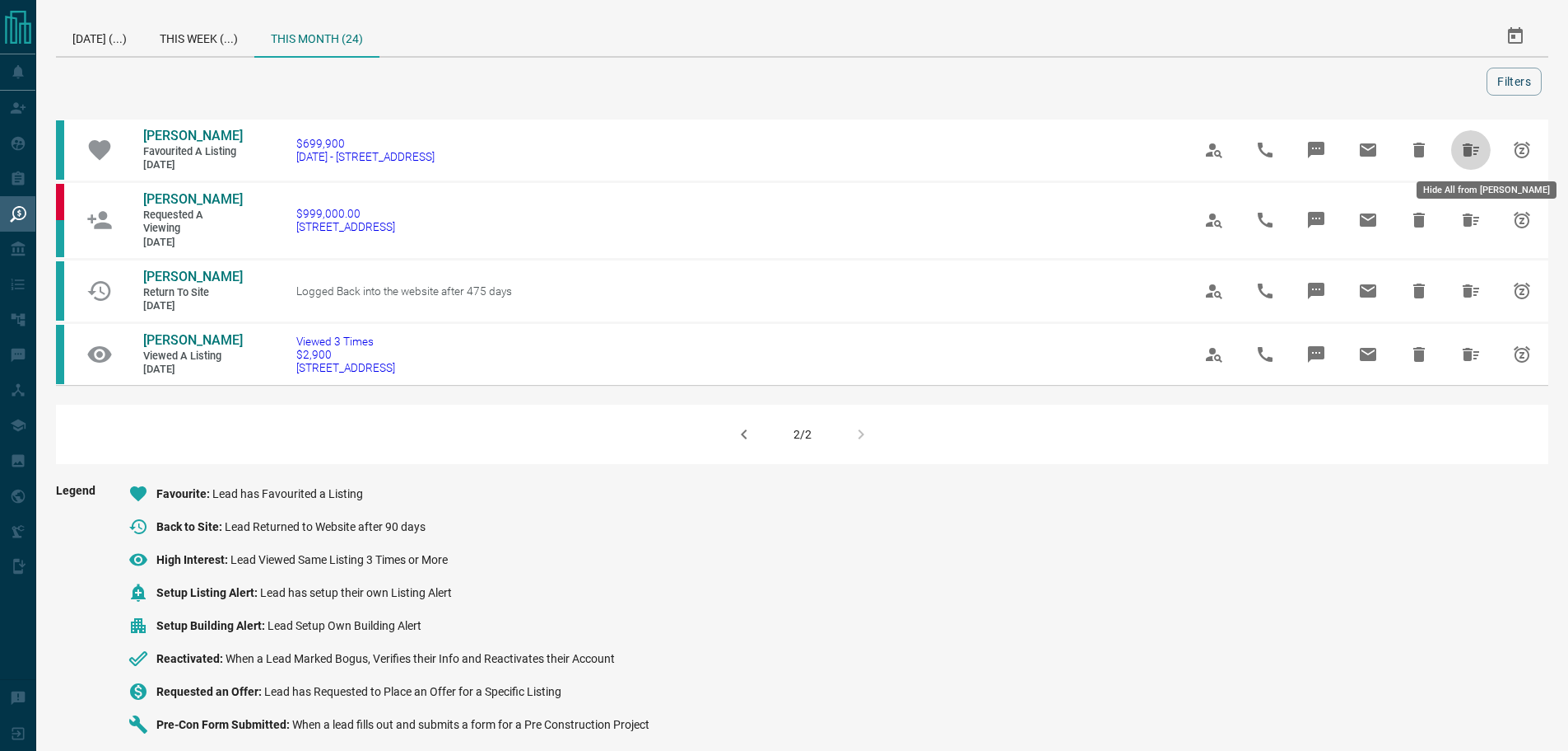
click at [1467, 148] on icon "Hide All from Michelle Li" at bounding box center [1471, 150] width 16 height 13
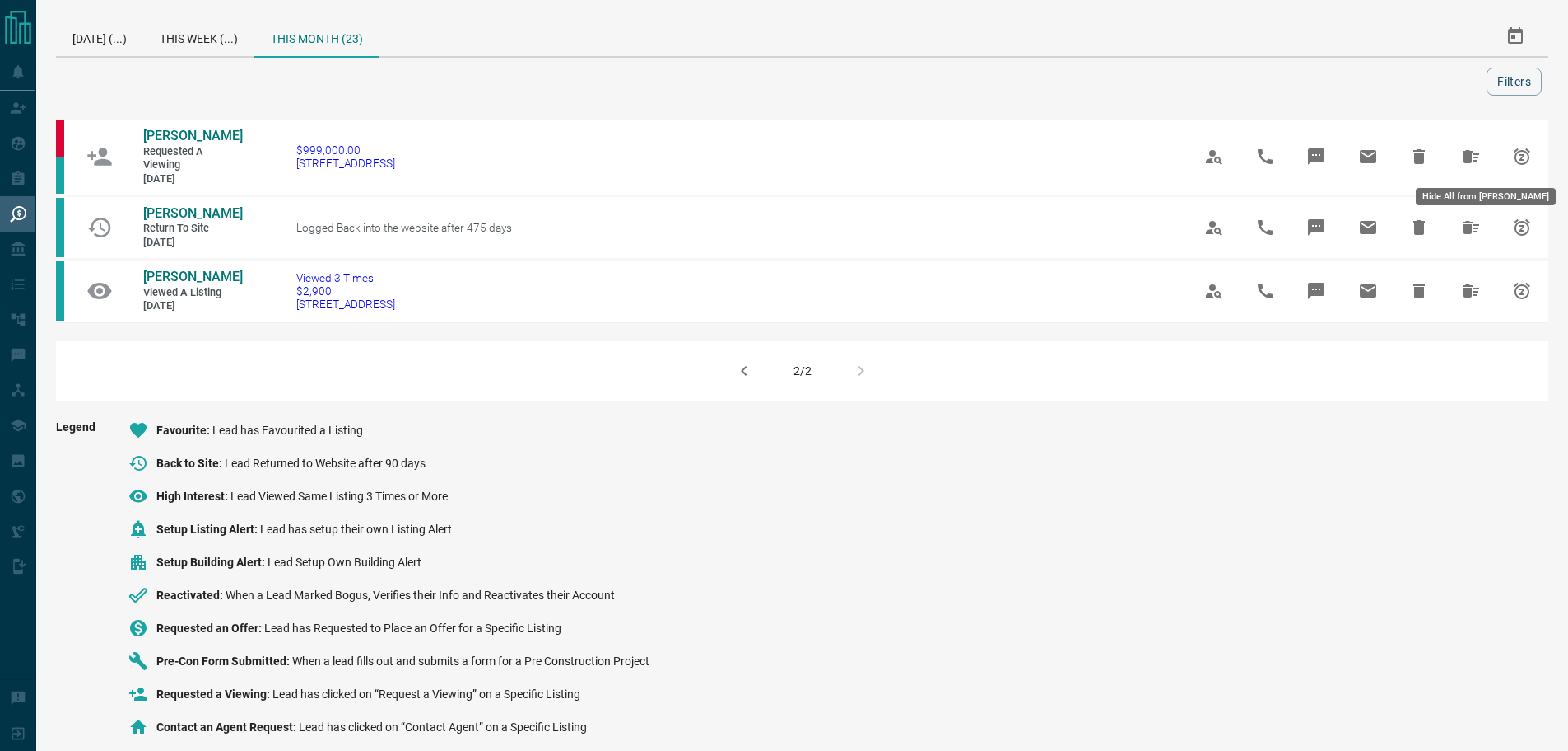
click at [1467, 148] on icon "Hide All from Yaelle Rom" at bounding box center [1471, 157] width 20 height 20
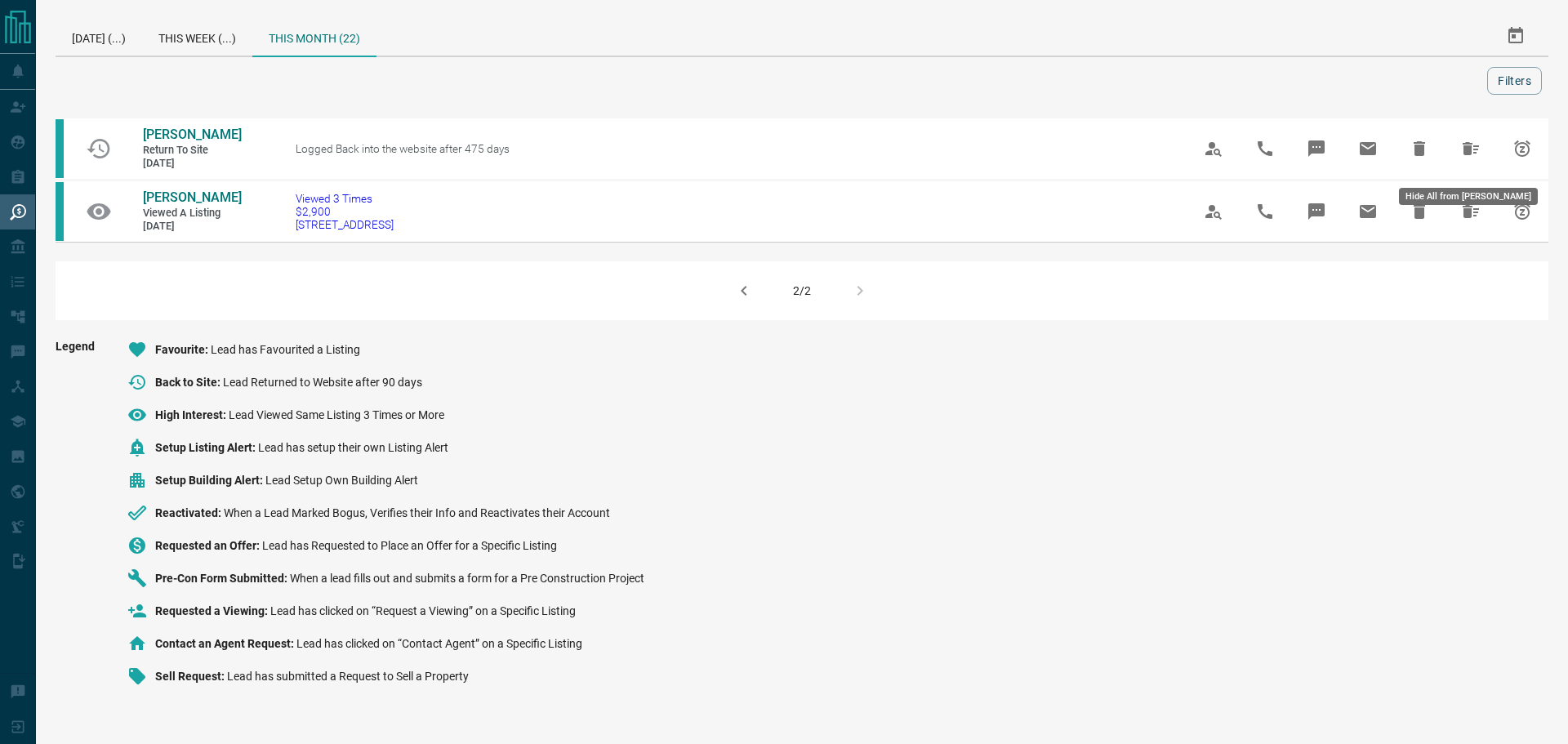
click at [1455, 146] on button "Hide All from Stuart COLQUHOUN" at bounding box center [1471, 148] width 40 height 40
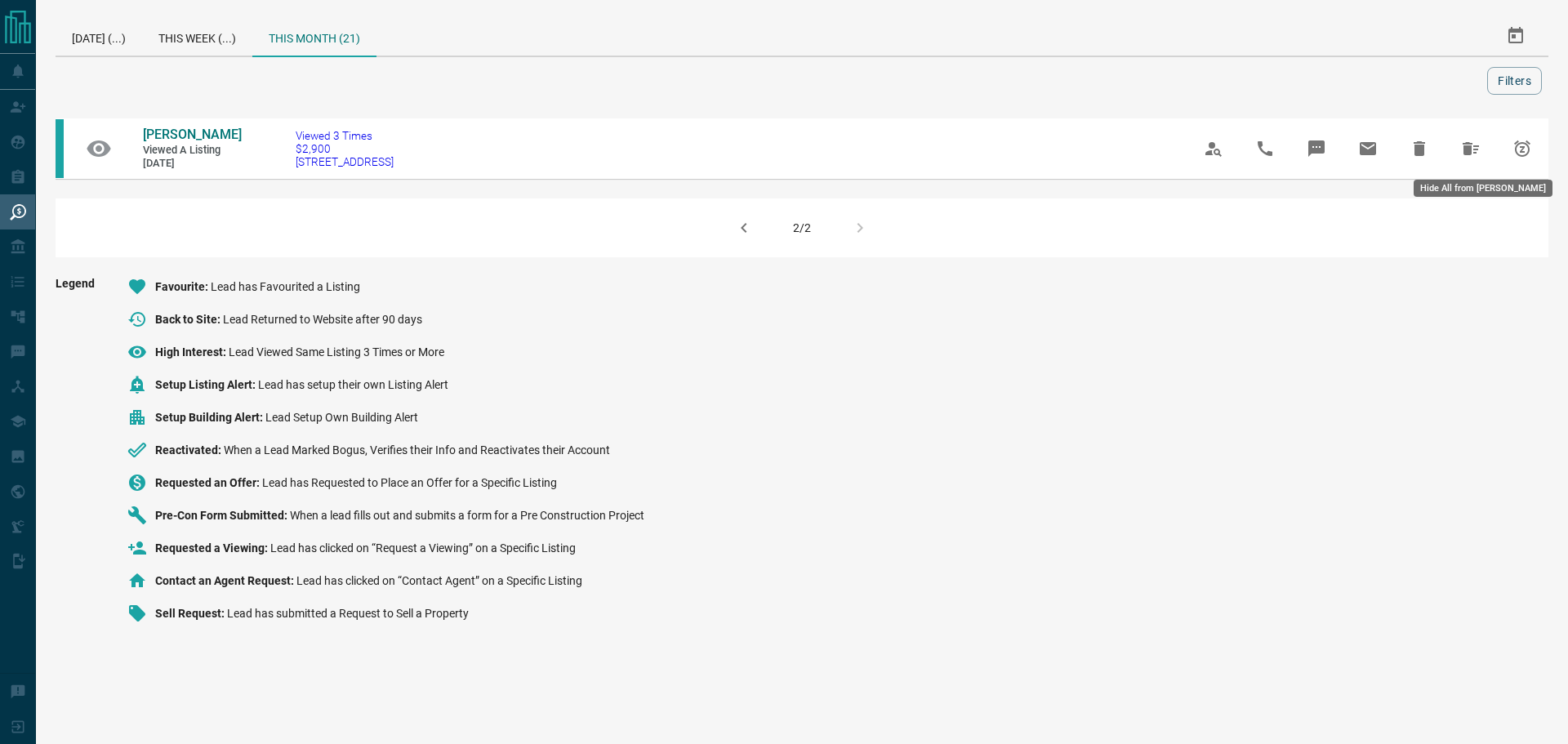
click at [1455, 146] on button "Hide All from Vinay Sood" at bounding box center [1471, 148] width 40 height 40
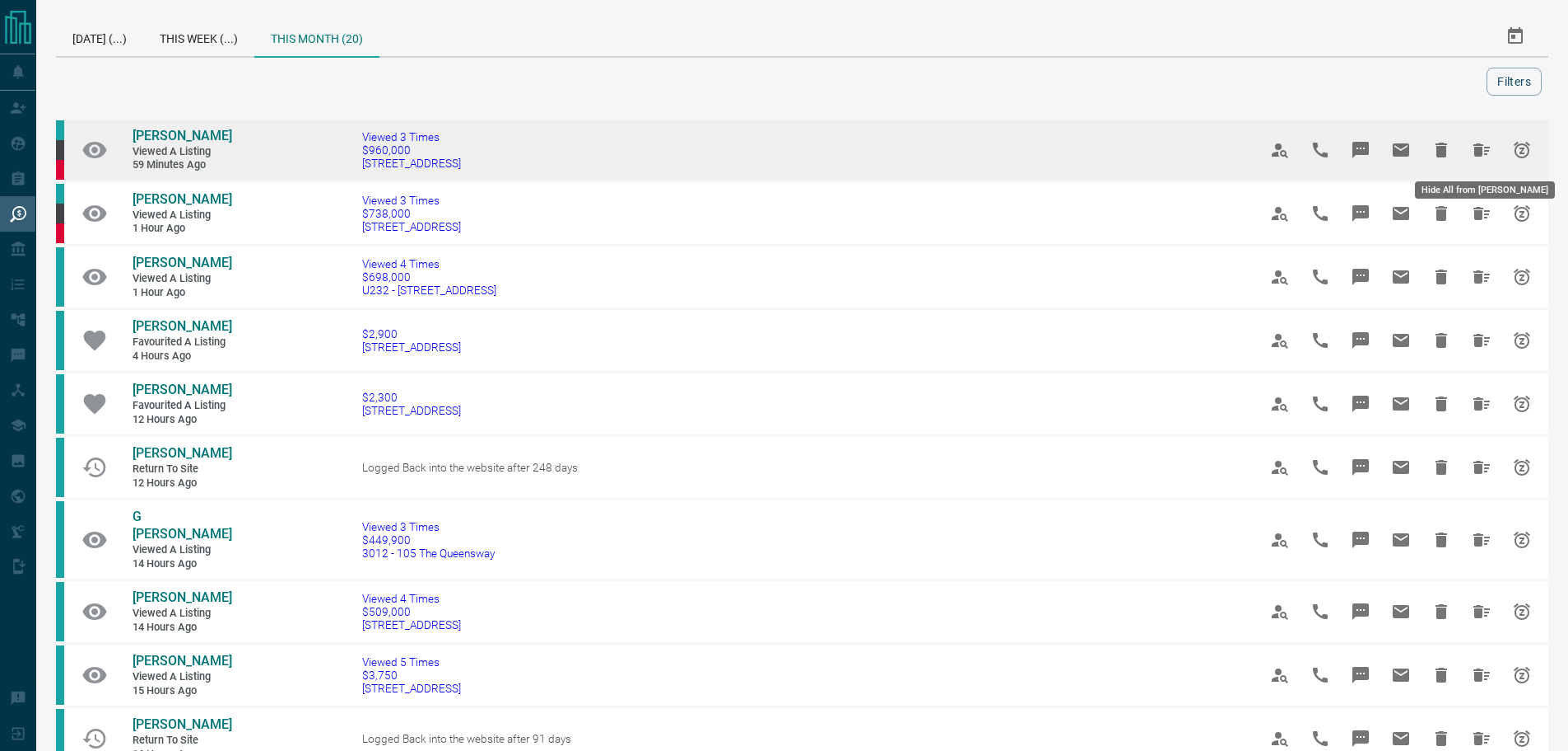
click at [1473, 148] on icon "Hide All from Kim Hayes" at bounding box center [1482, 150] width 20 height 20
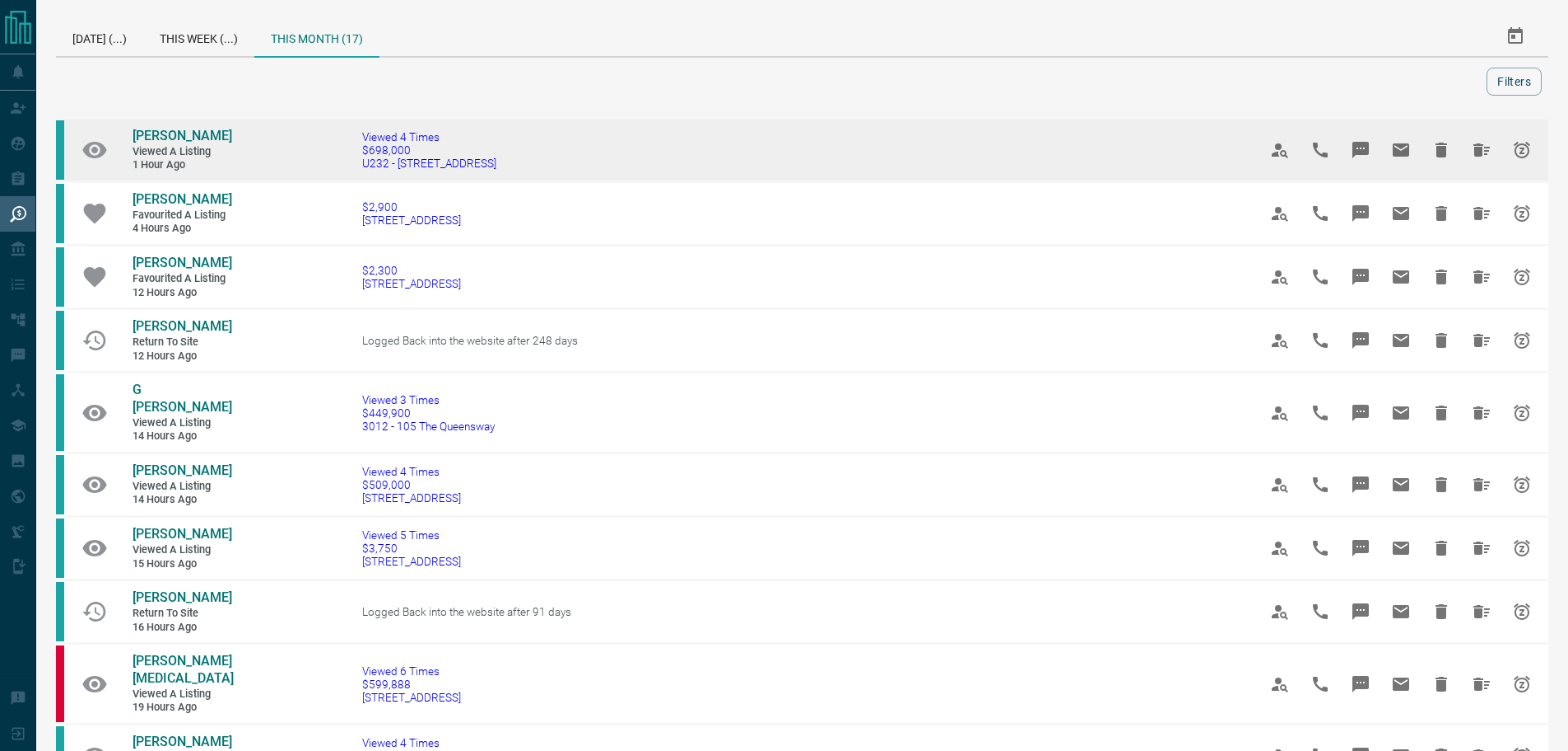
click at [1479, 153] on icon "Hide All from Shawn Foigel" at bounding box center [1482, 150] width 20 height 20
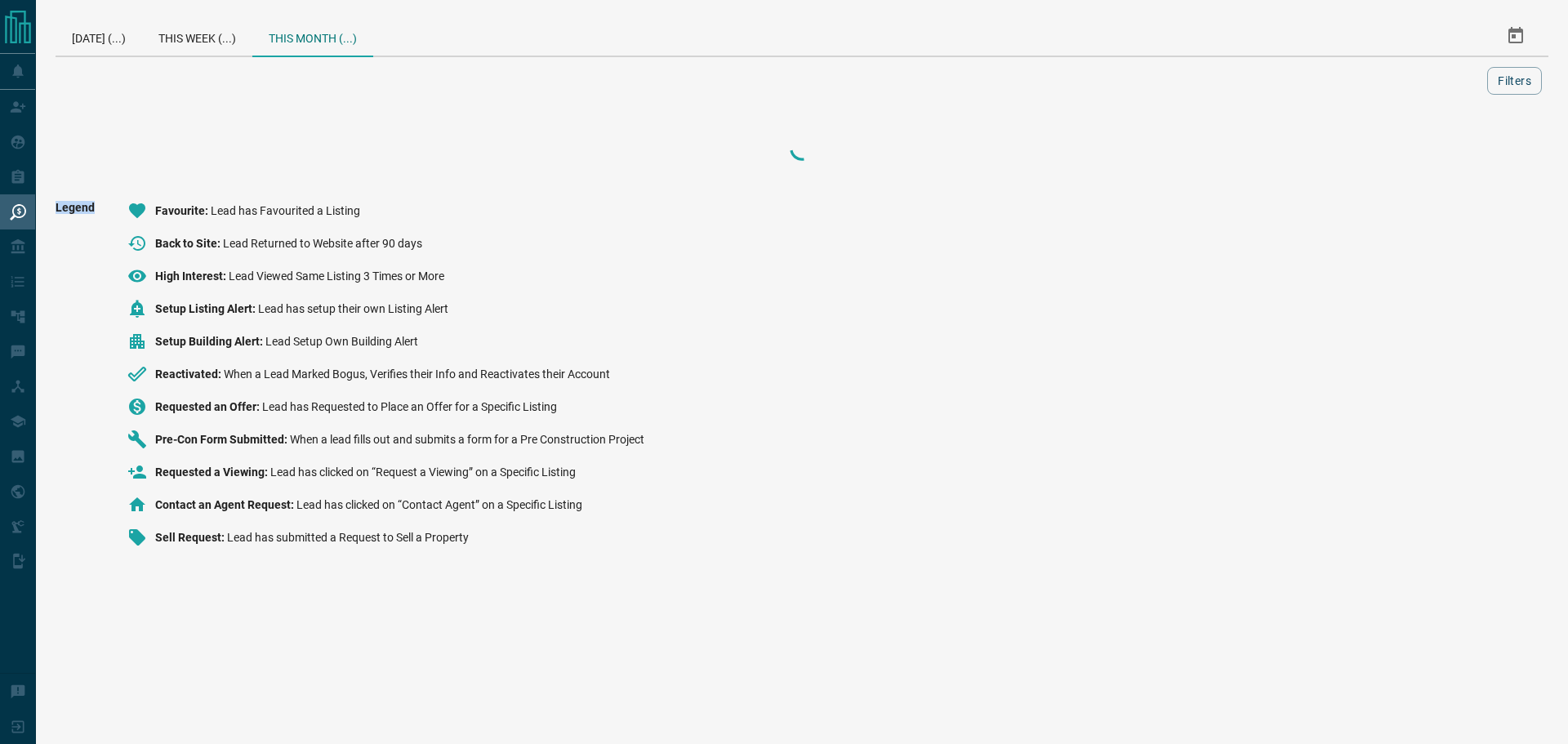
click at [1467, 151] on div at bounding box center [802, 148] width 1493 height 65
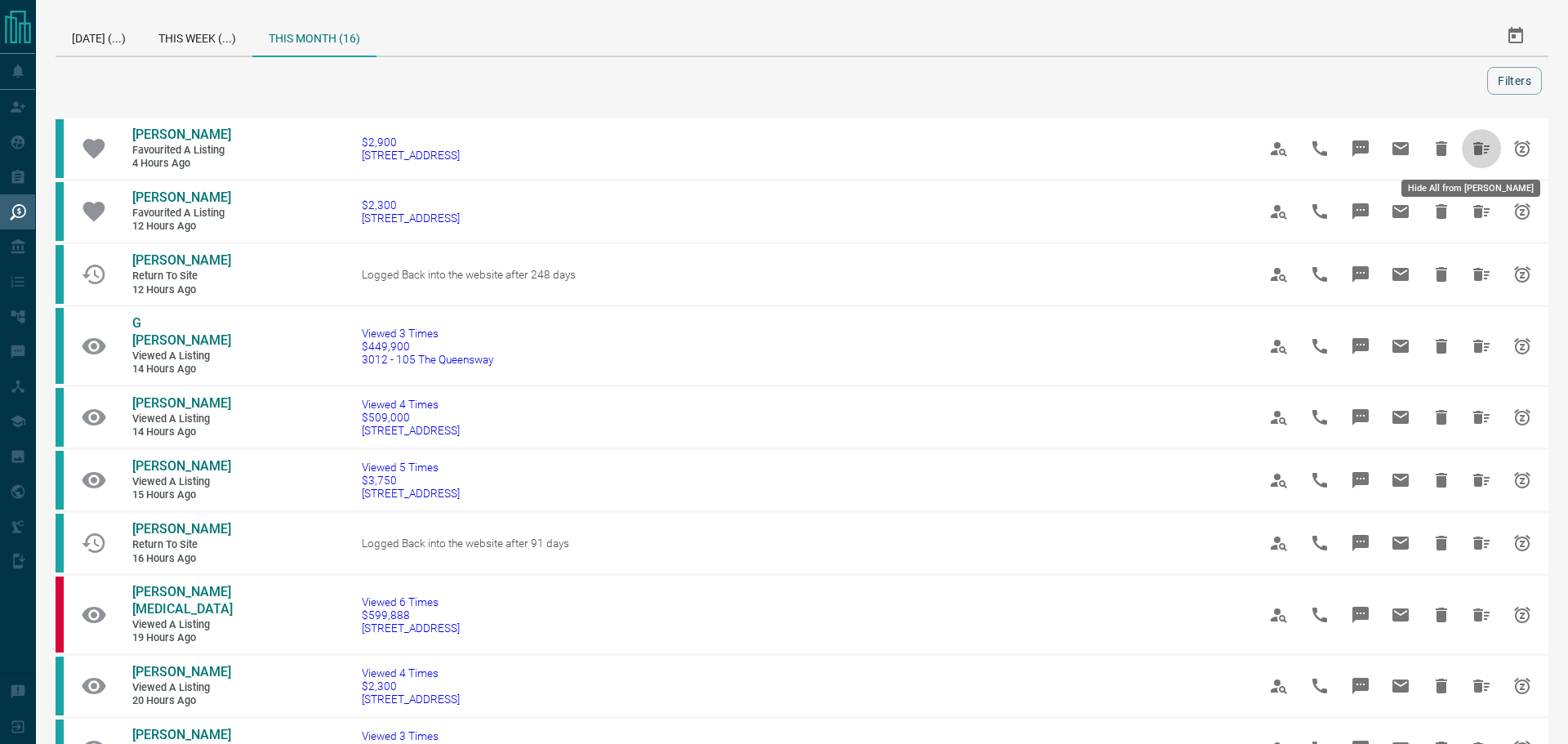
click at [1472, 151] on icon "Hide All from Kyle Mennie" at bounding box center [1482, 148] width 20 height 20
click at [1460, 151] on div "[PERSON_NAME] Favourited a Listing 4 hours ago $2,900 [STREET_ADDRESS] a Listin…" at bounding box center [802, 675] width 1493 height 1118
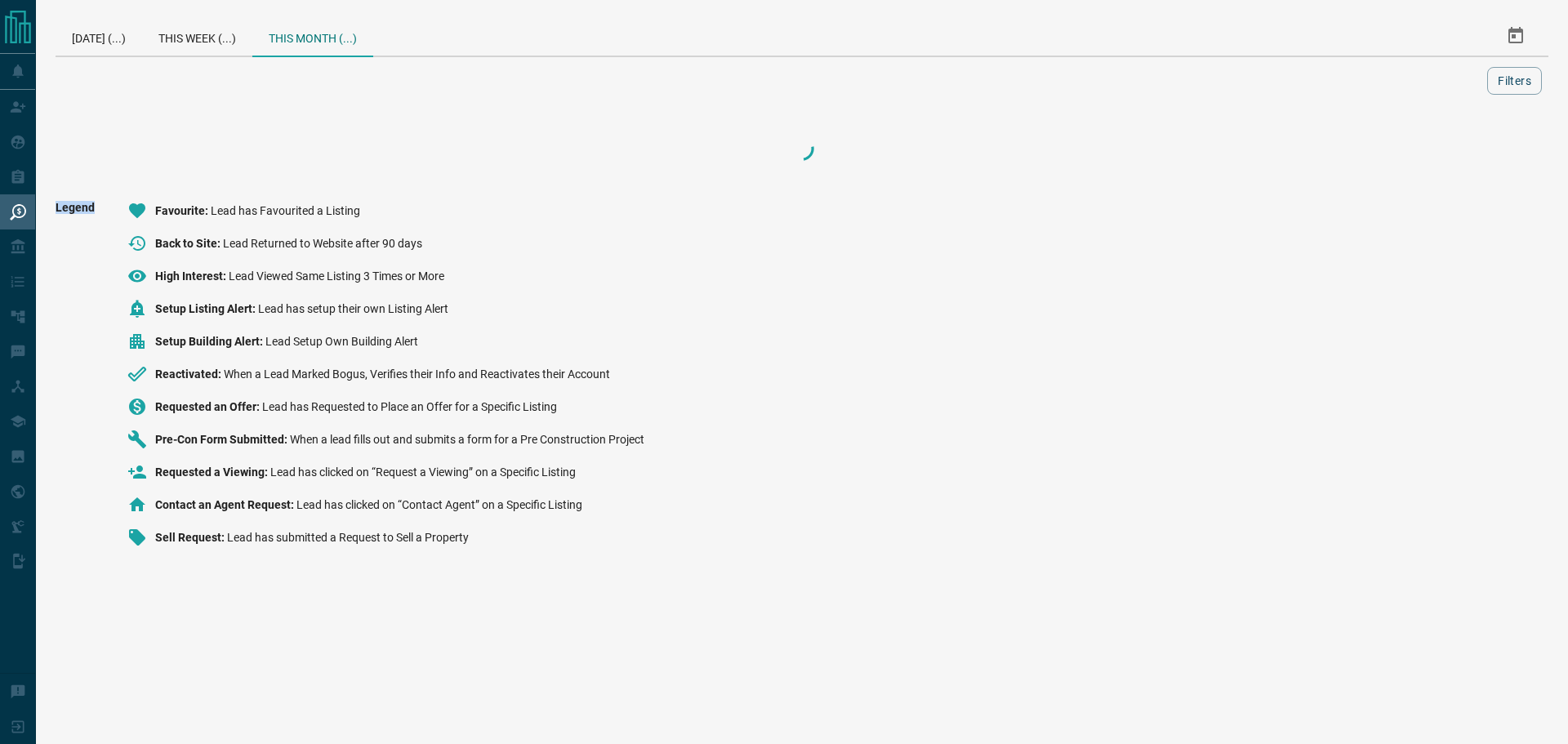
click at [1460, 151] on div at bounding box center [802, 148] width 1493 height 65
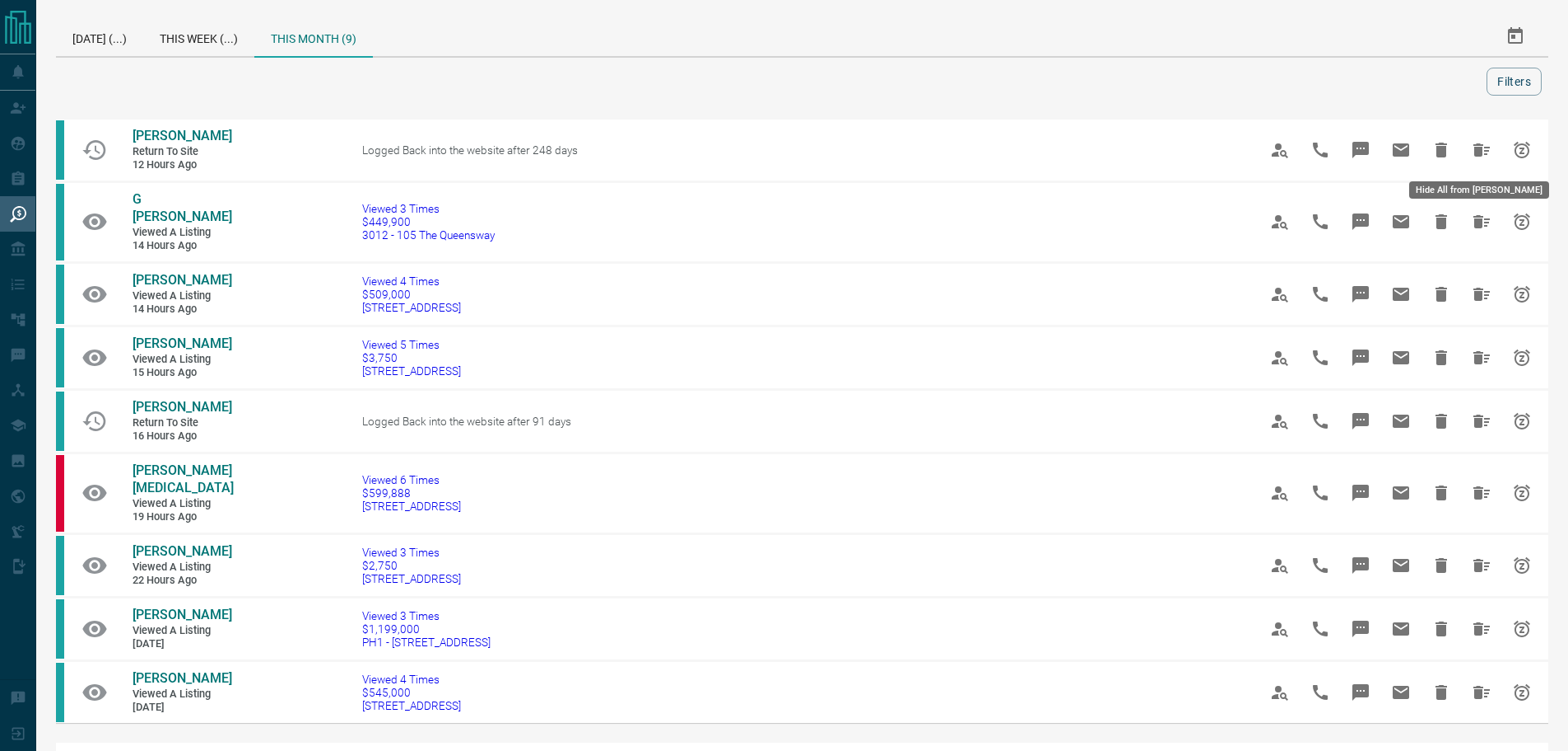
click at [1474, 153] on icon "Hide All from Euntaek SHIN" at bounding box center [1482, 150] width 16 height 13
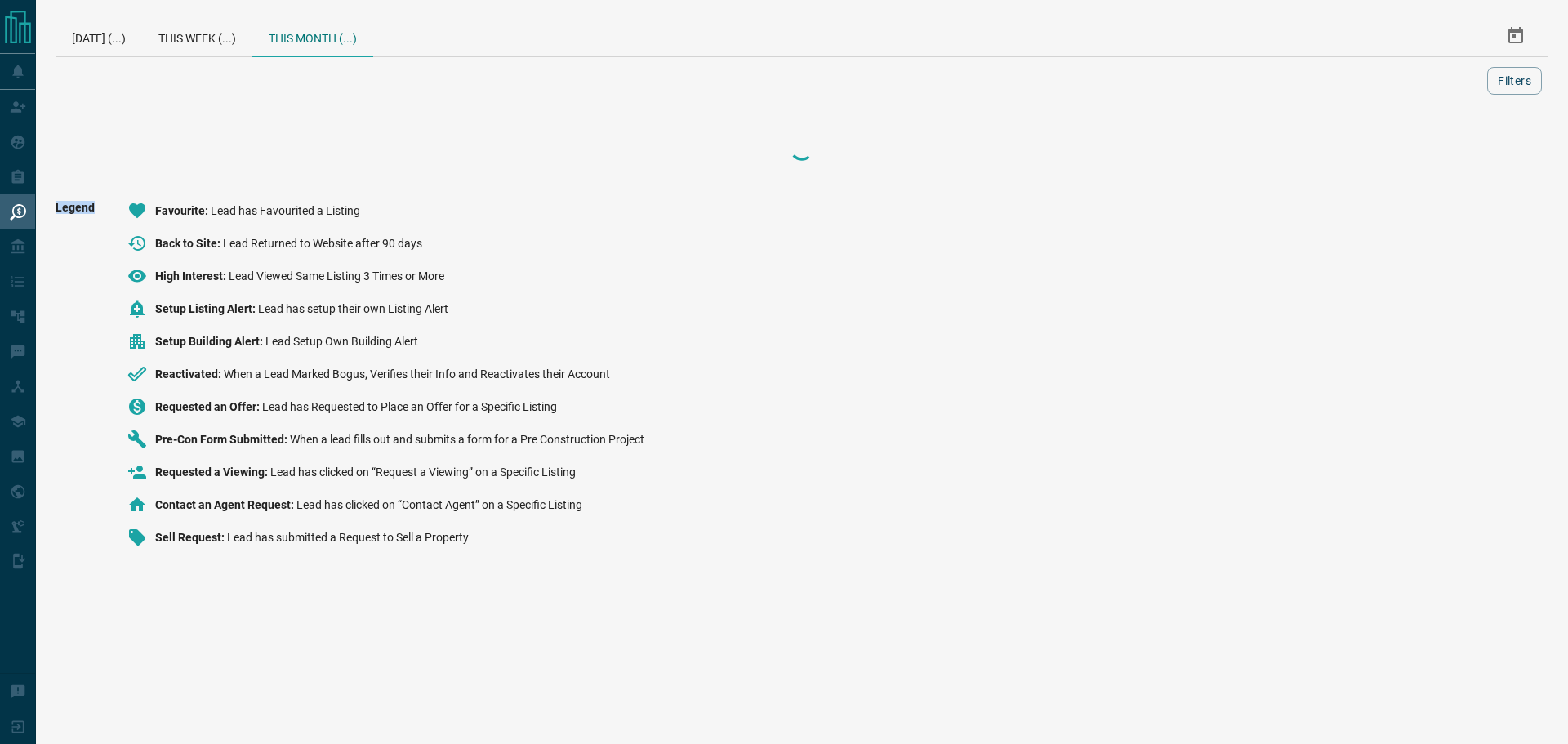
click at [1460, 151] on div at bounding box center [802, 148] width 1493 height 65
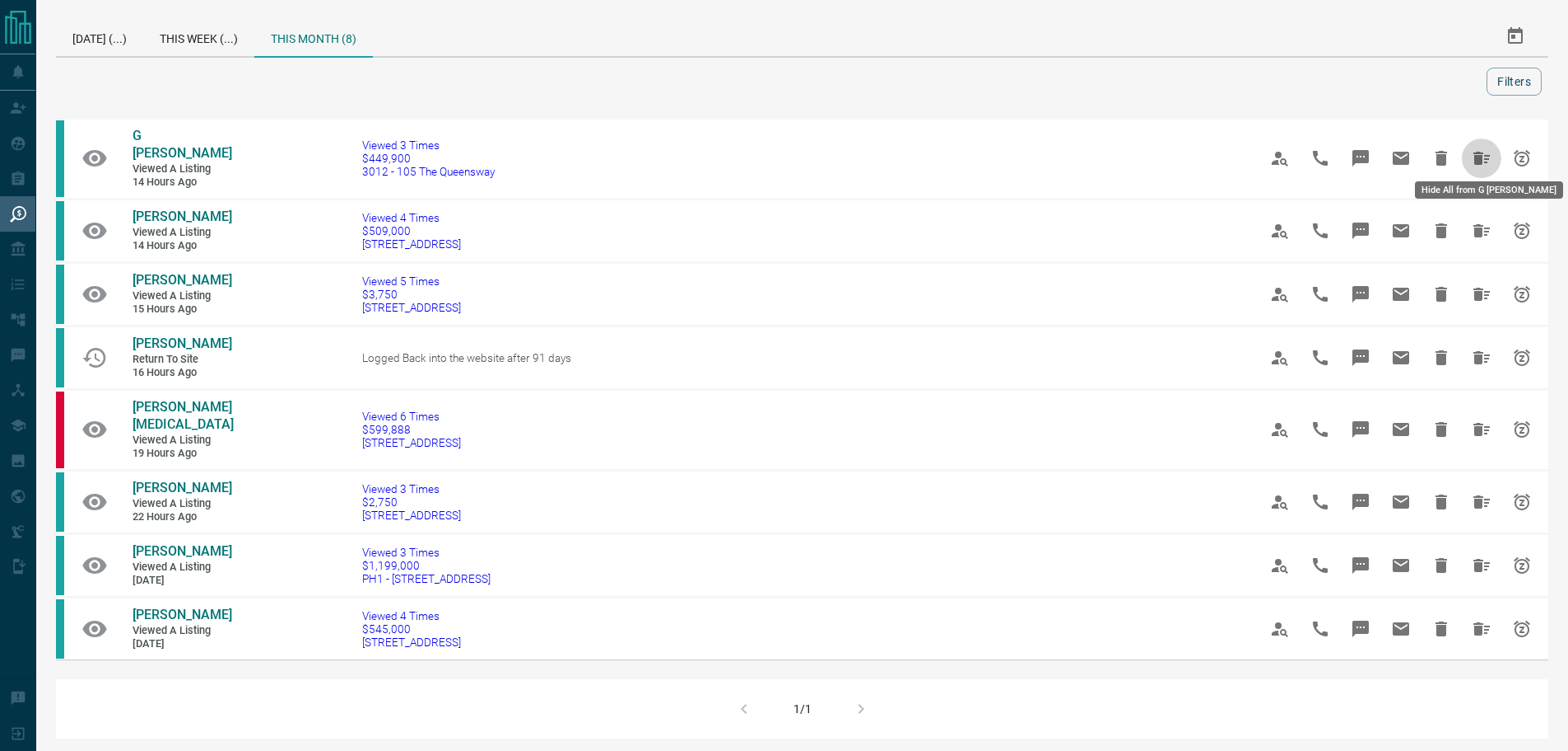
click at [1474, 153] on icon "Hide All from G Stmartin" at bounding box center [1482, 158] width 16 height 13
click at [1472, 153] on div "G [PERSON_NAME] Viewed a Listing 14 hours ago Viewed 3 Times $449,900 3012 - [G…" at bounding box center [808, 427] width 1505 height 621
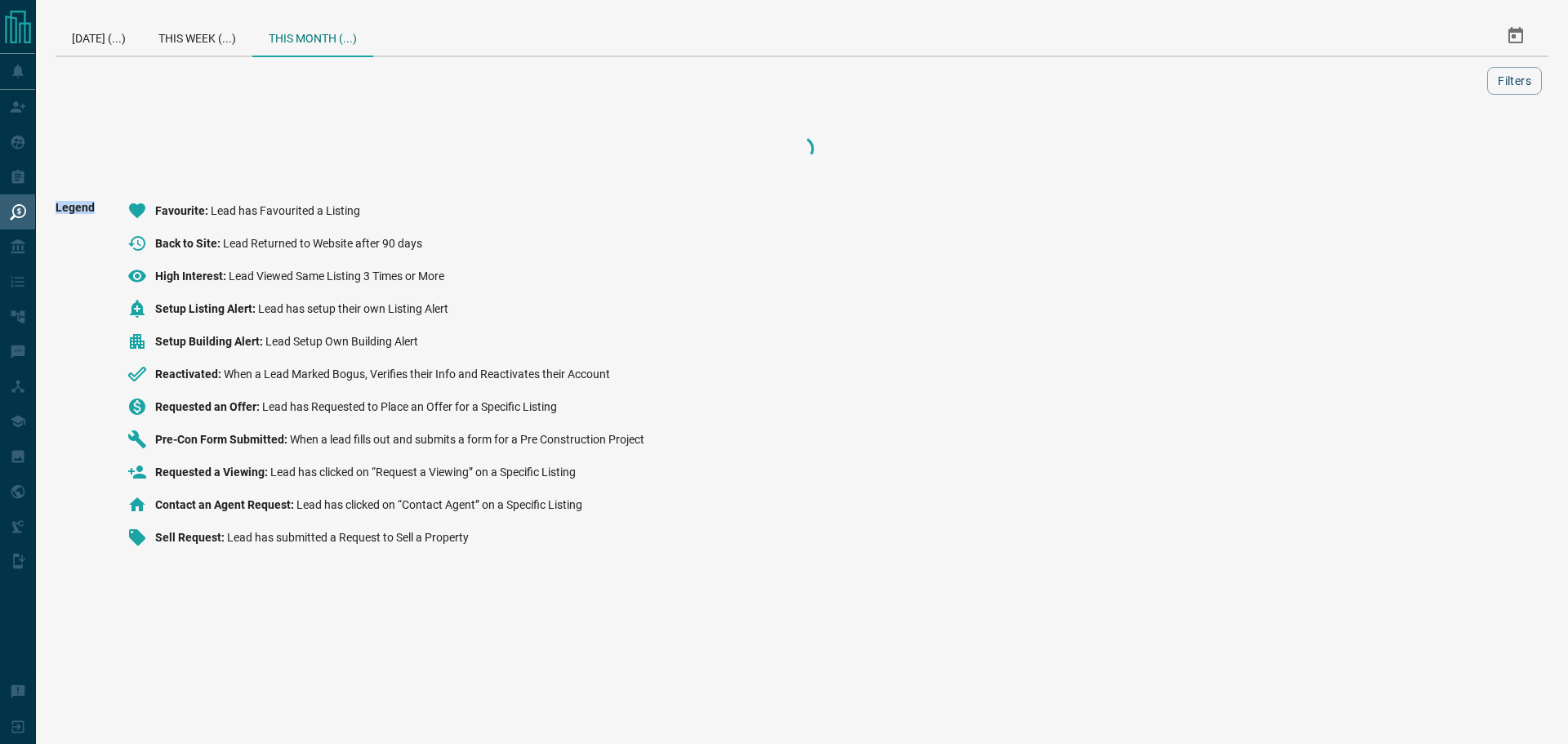
click at [1460, 151] on div at bounding box center [802, 148] width 1493 height 65
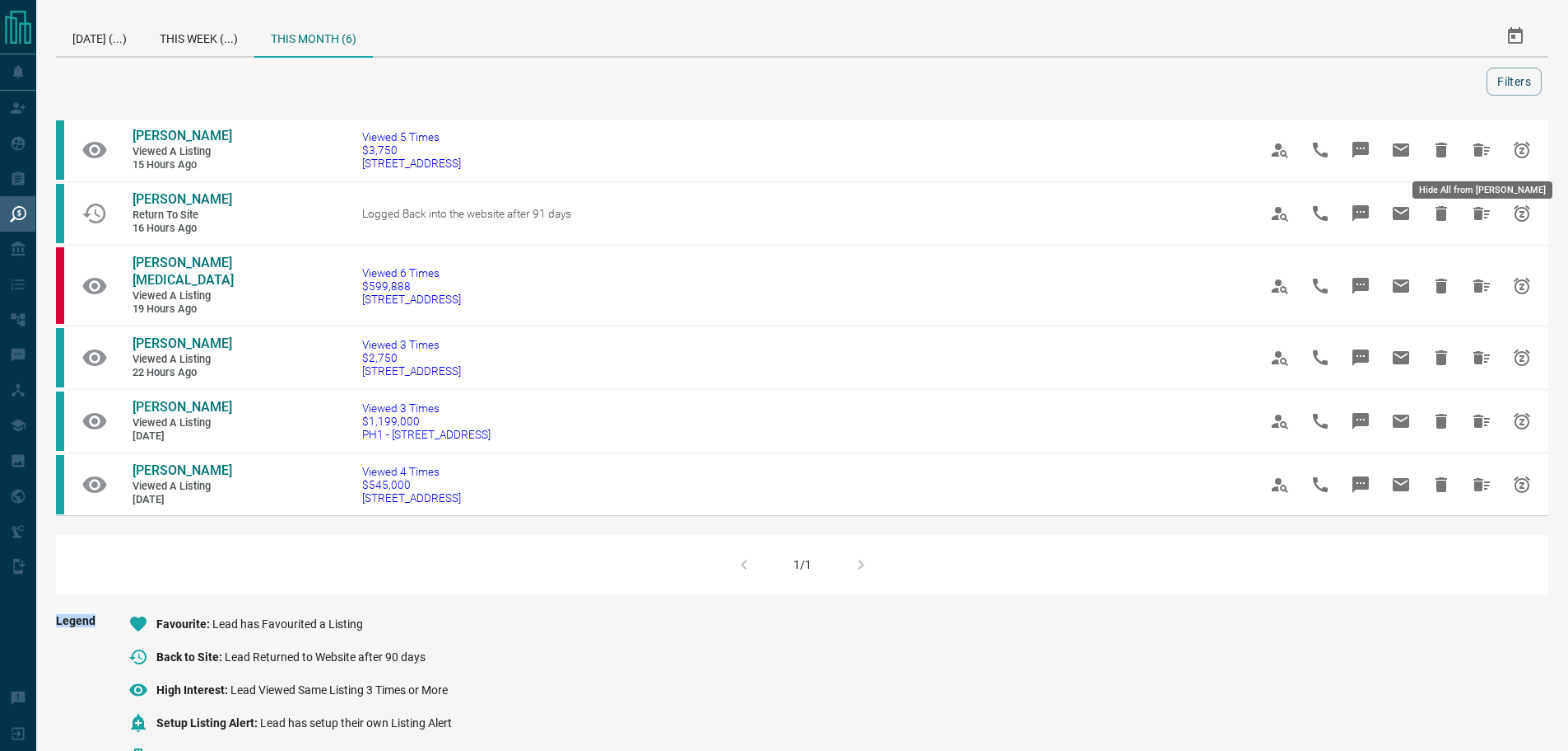
click at [1472, 153] on div "[PERSON_NAME] Viewed a Listing 15 hours ago Viewed 5 Times $3,750 [STREET_ADDRE…" at bounding box center [802, 356] width 1493 height 477
click at [1474, 153] on icon "Hide All from Barrie Malis" at bounding box center [1482, 150] width 16 height 13
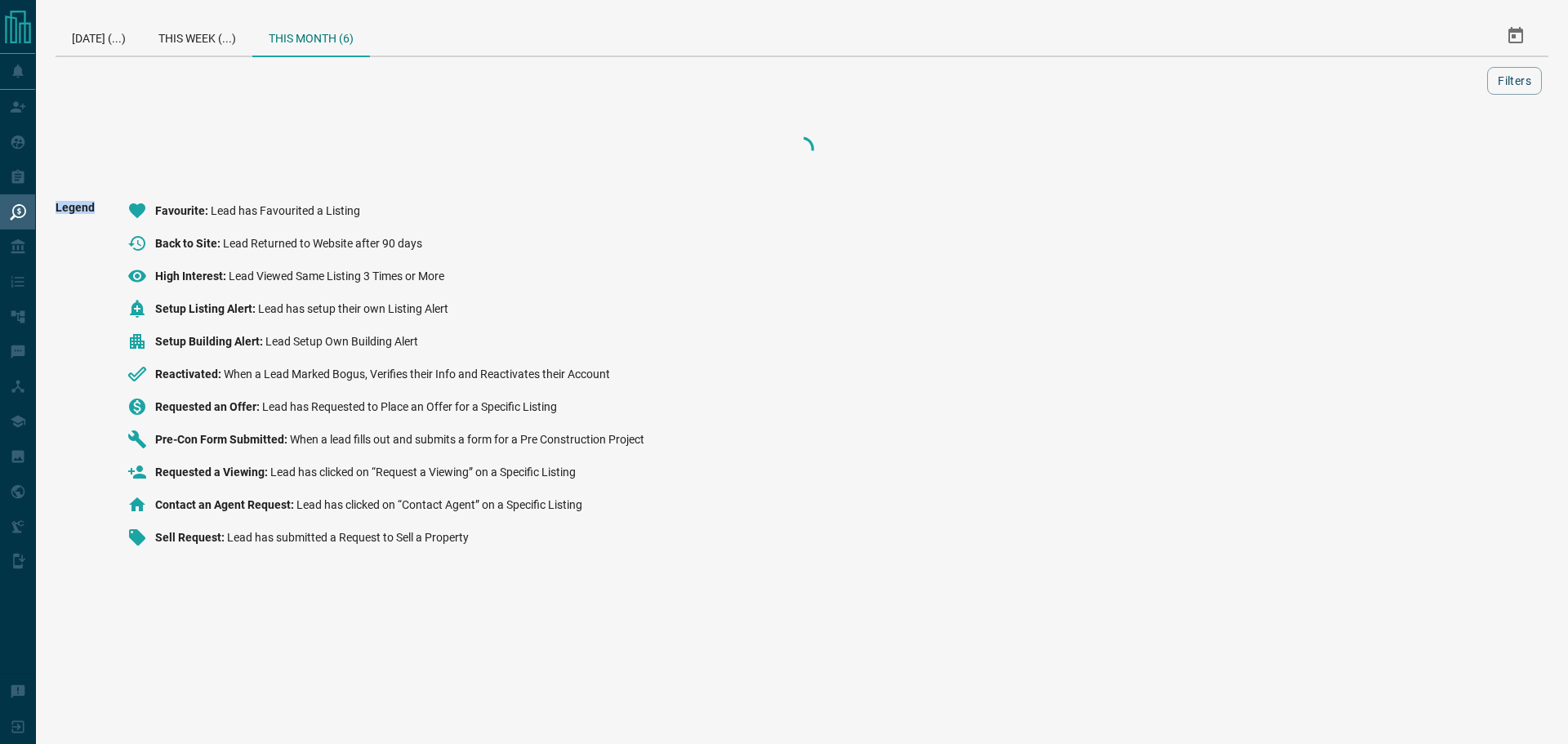
click at [1460, 151] on div at bounding box center [802, 148] width 1493 height 65
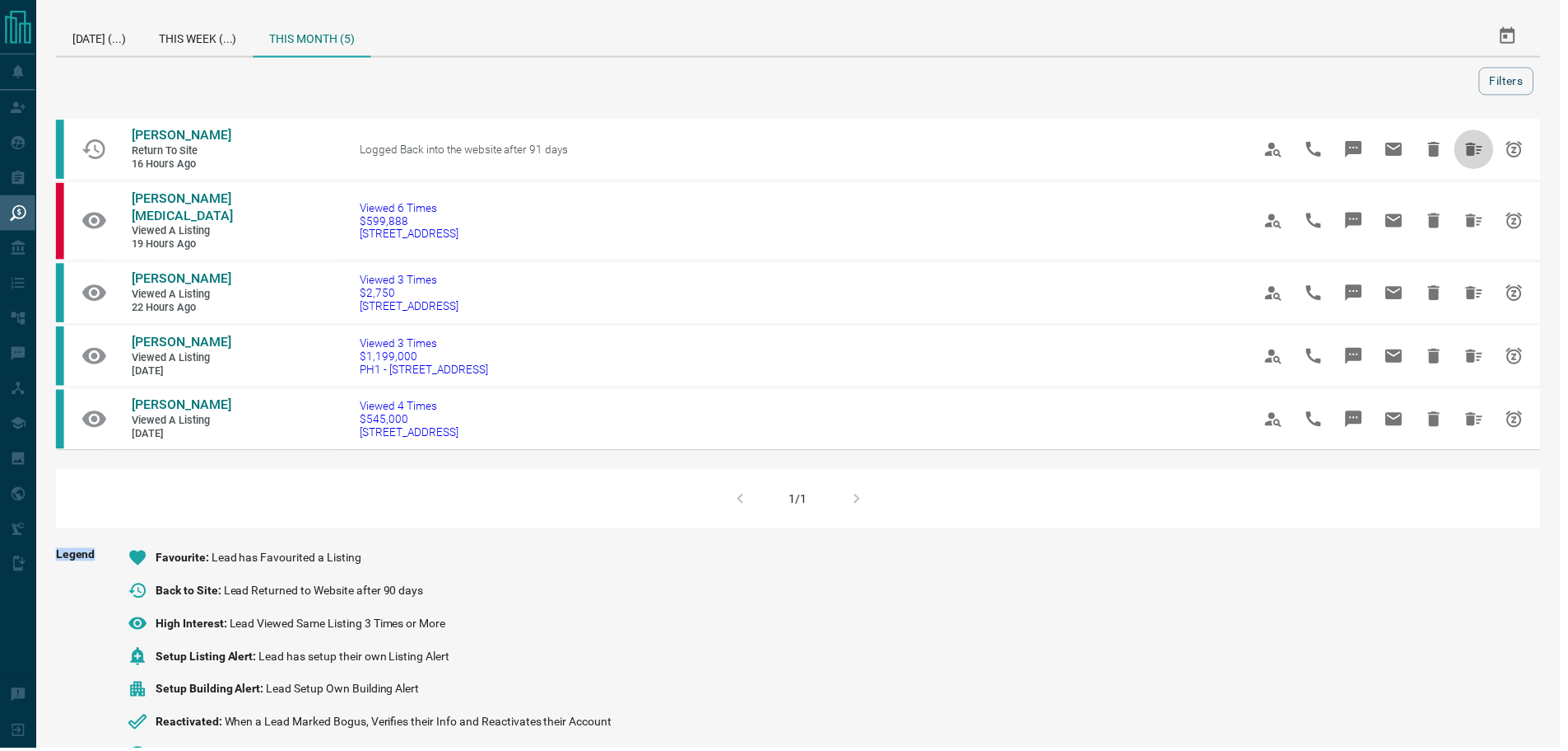
click at [1474, 152] on icon "Hide All from Daniel Zhang" at bounding box center [1482, 150] width 16 height 13
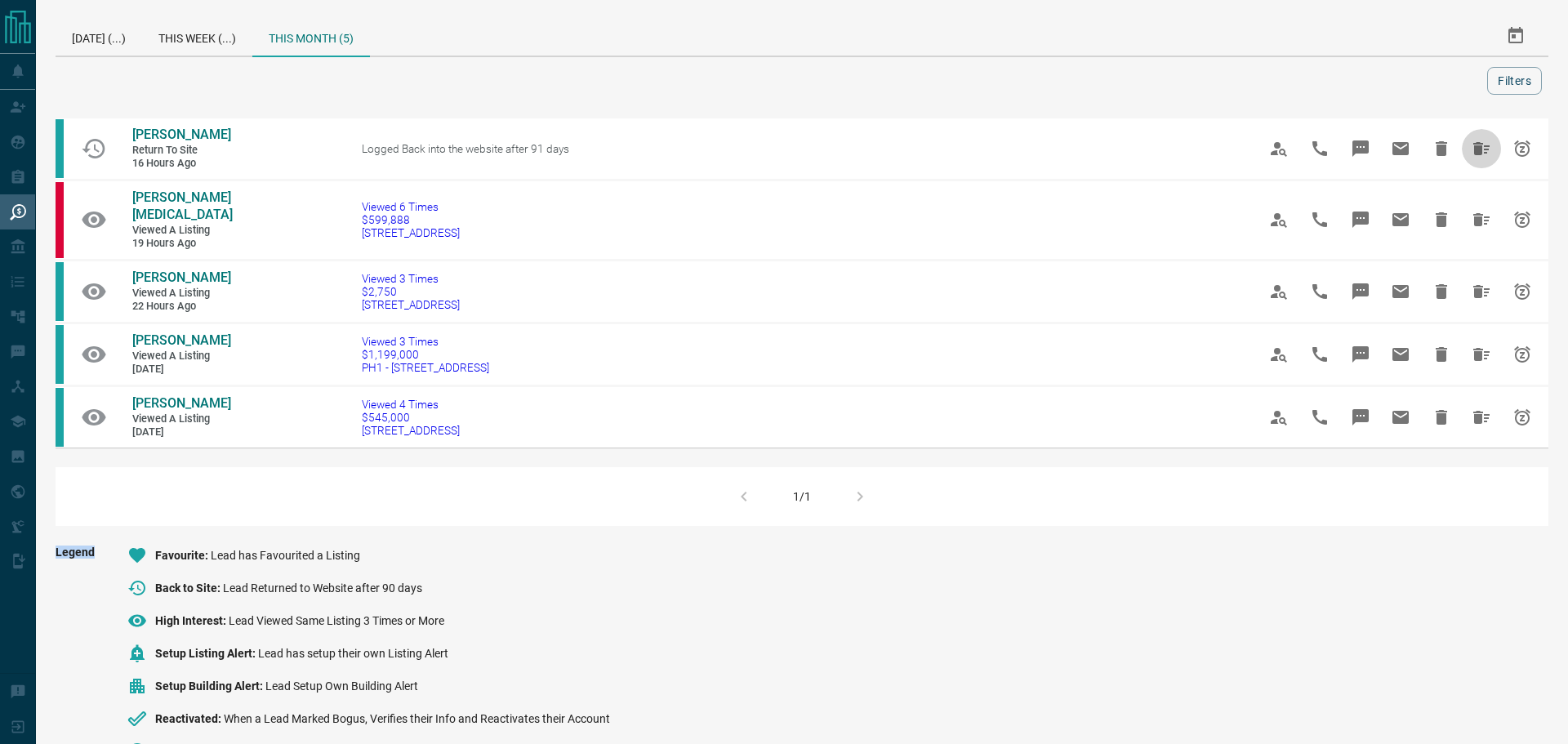
click at [1460, 150] on div "[PERSON_NAME] Return to Site 16 hours ago Logged Back into the website after 91…" at bounding box center [802, 321] width 1493 height 410
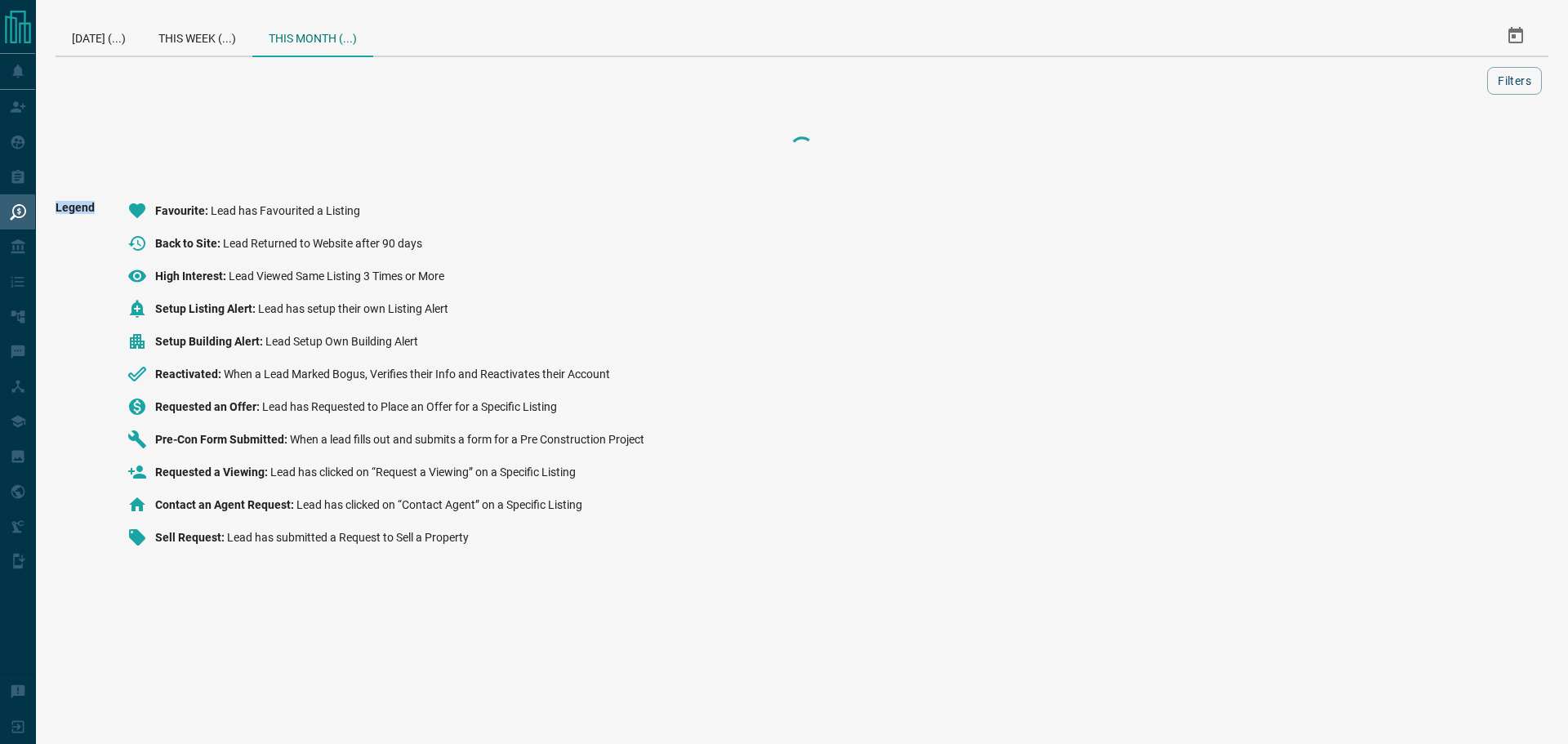
click at [1460, 150] on div at bounding box center [802, 148] width 1493 height 65
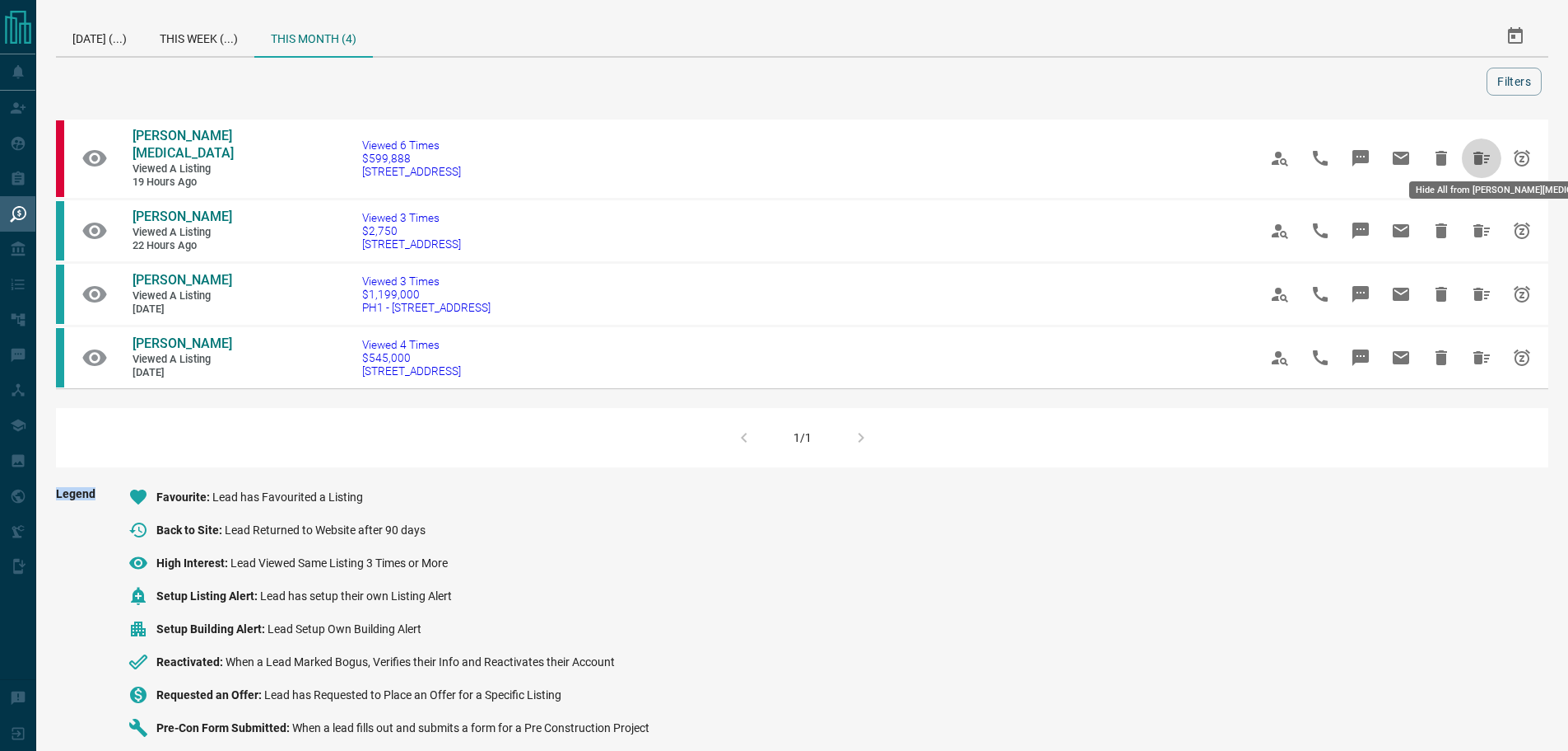
click at [1474, 152] on icon "Hide All from Robin Moxam" at bounding box center [1482, 158] width 16 height 13
click at [1472, 152] on div "[PERSON_NAME][MEDICAL_DATA] Viewed a Listing 19 hours ago Viewed 6 Times $599,8…" at bounding box center [808, 292] width 1505 height 351
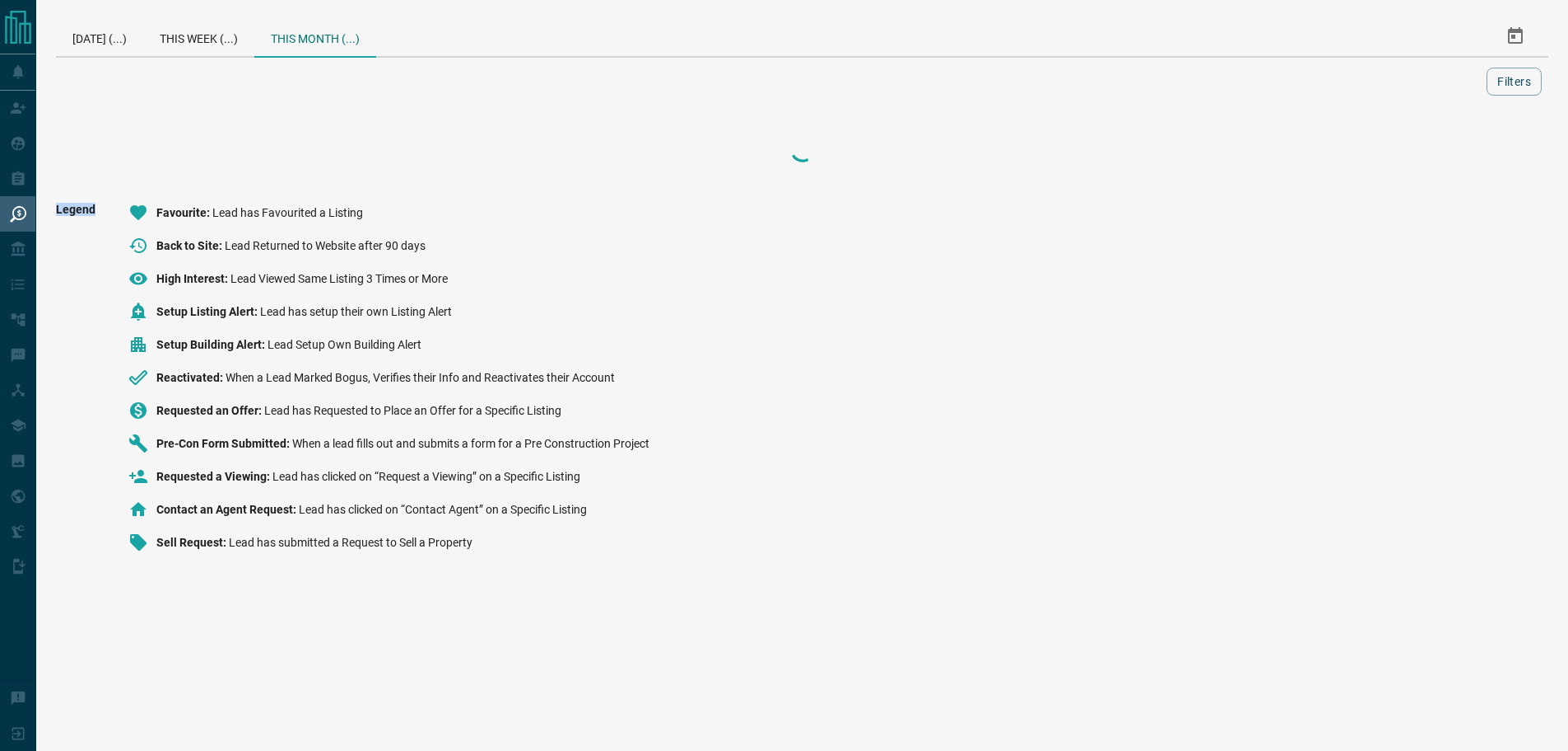
click at [1472, 152] on div at bounding box center [802, 150] width 1493 height 66
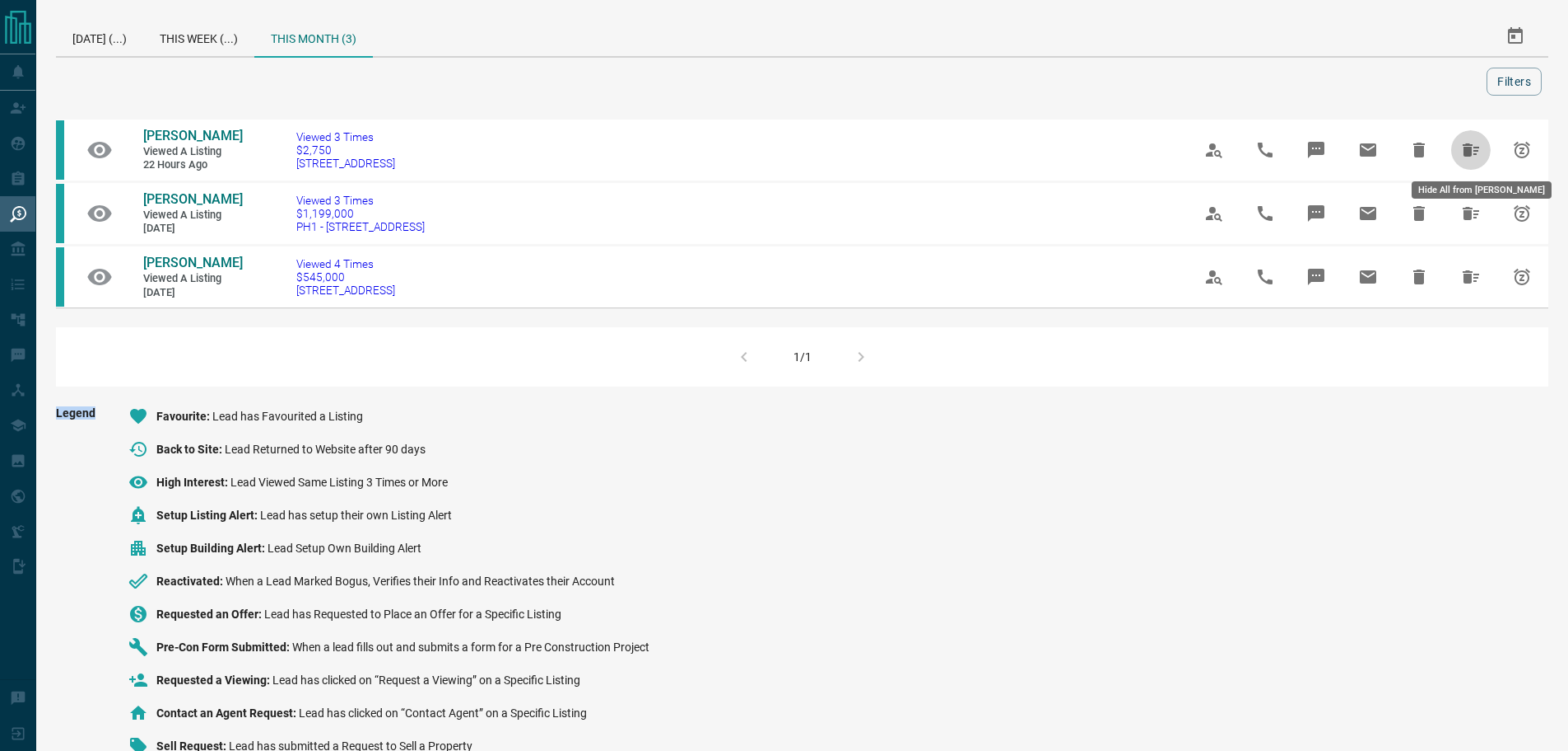
click at [1472, 152] on icon "Hide All from Sam Galanis" at bounding box center [1471, 150] width 16 height 13
click at [1472, 152] on div "[PERSON_NAME] Viewed a Listing 22 hours ago Viewed 3 Times $2,750 2102 - [STREE…" at bounding box center [808, 252] width 1505 height 270
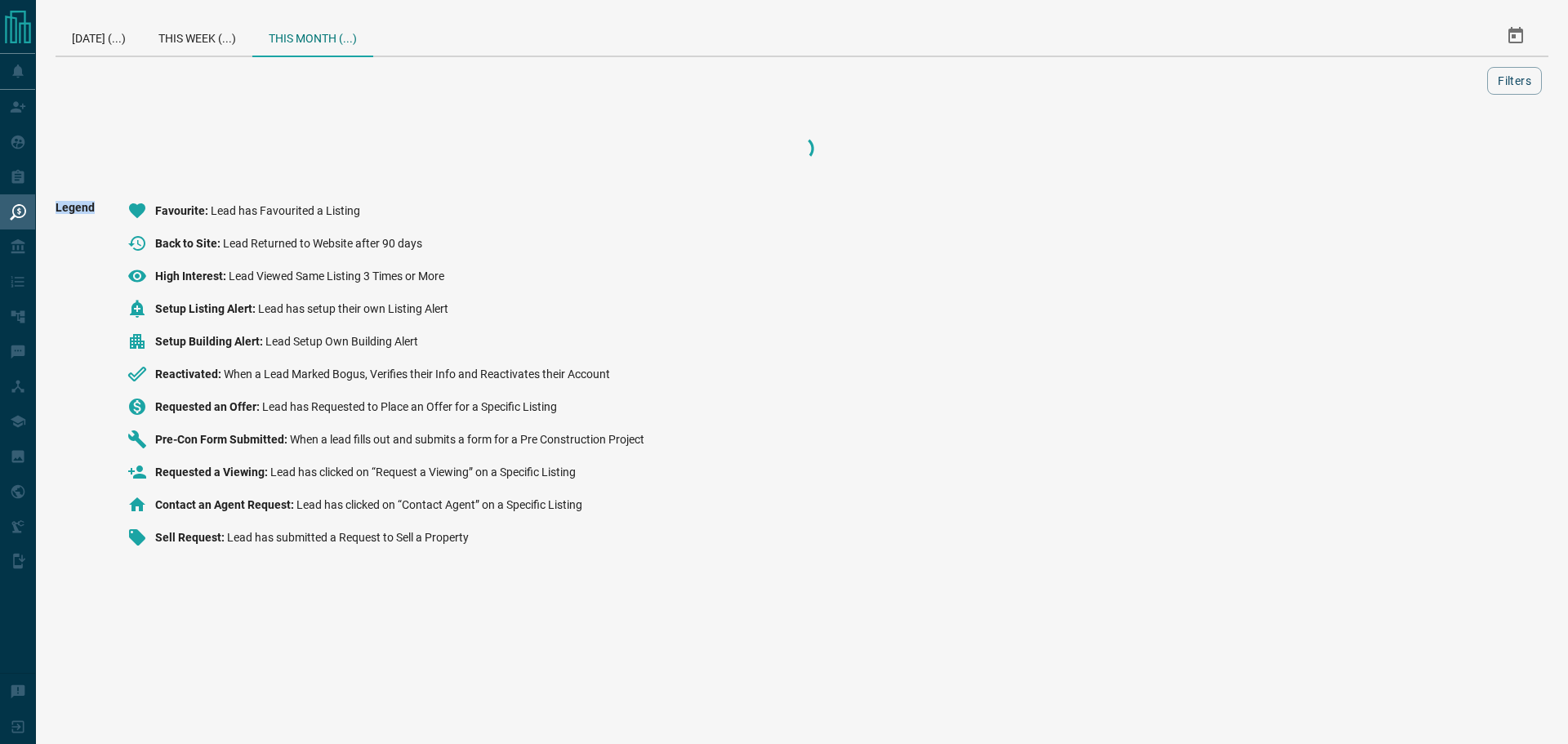
click at [1460, 150] on div at bounding box center [802, 148] width 1493 height 65
click at [1460, 149] on div at bounding box center [802, 148] width 1493 height 65
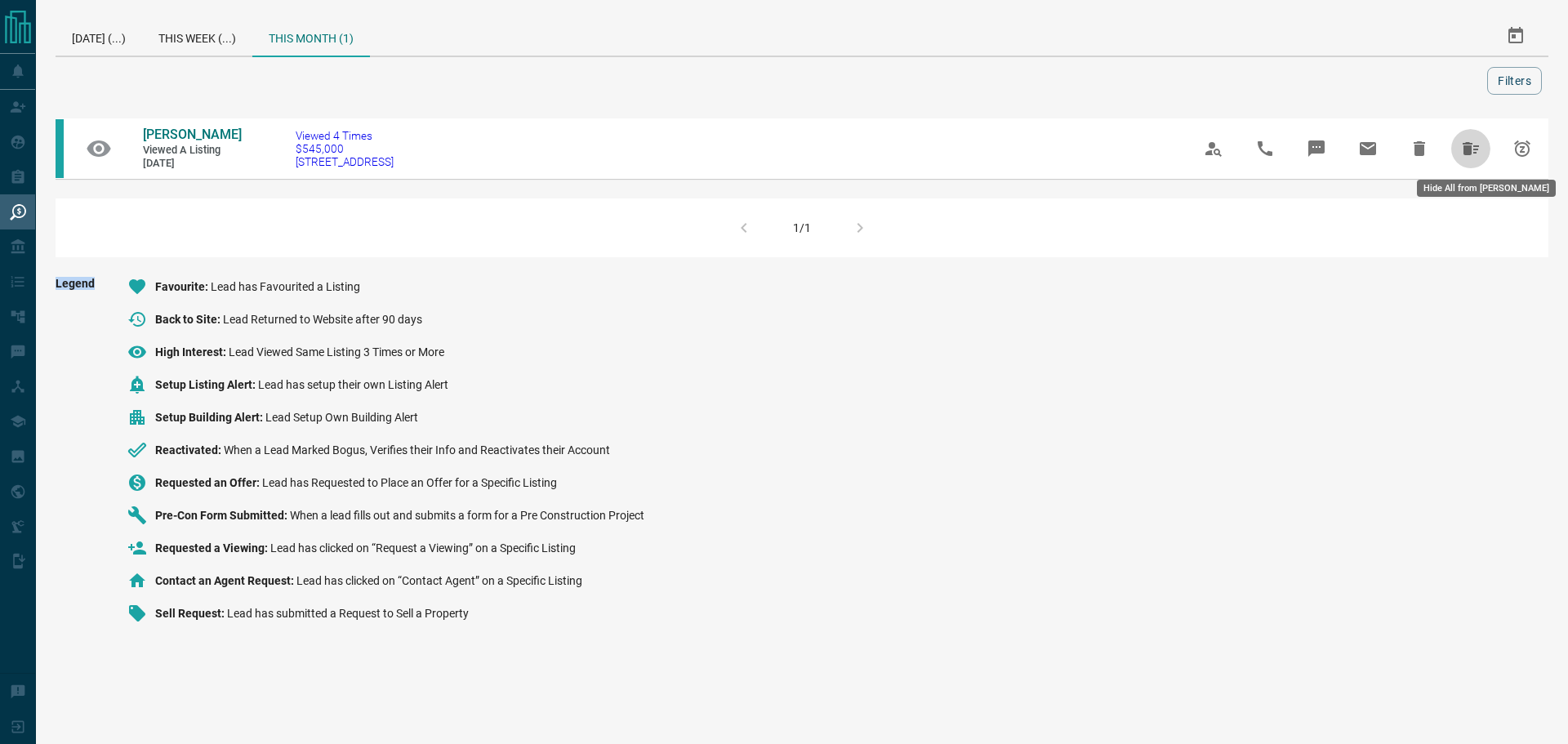
click at [1461, 147] on icon "Hide All from Al Francis" at bounding box center [1471, 148] width 20 height 20
click at [1467, 137] on div "[PERSON_NAME] Viewed a Listing [DATE] Viewed 4 Times $545,000 802 - [STREET_ADD…" at bounding box center [802, 186] width 1493 height 141
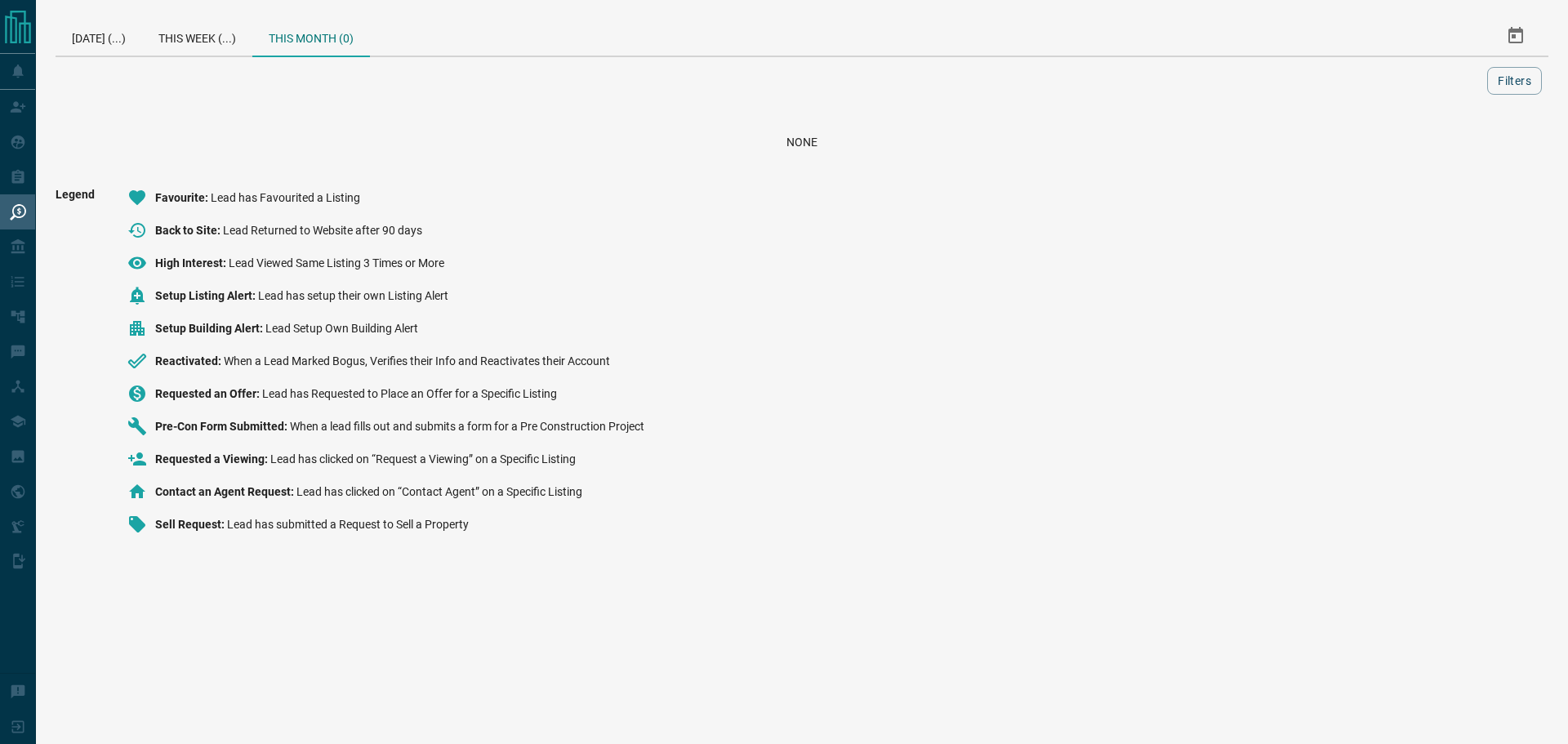
click at [1287, 323] on div "Legend Favourite Lead has Favourited a Listing Back to Site Lead Returned to We…" at bounding box center [802, 367] width 1493 height 359
